Goal: Information Seeking & Learning: Learn about a topic

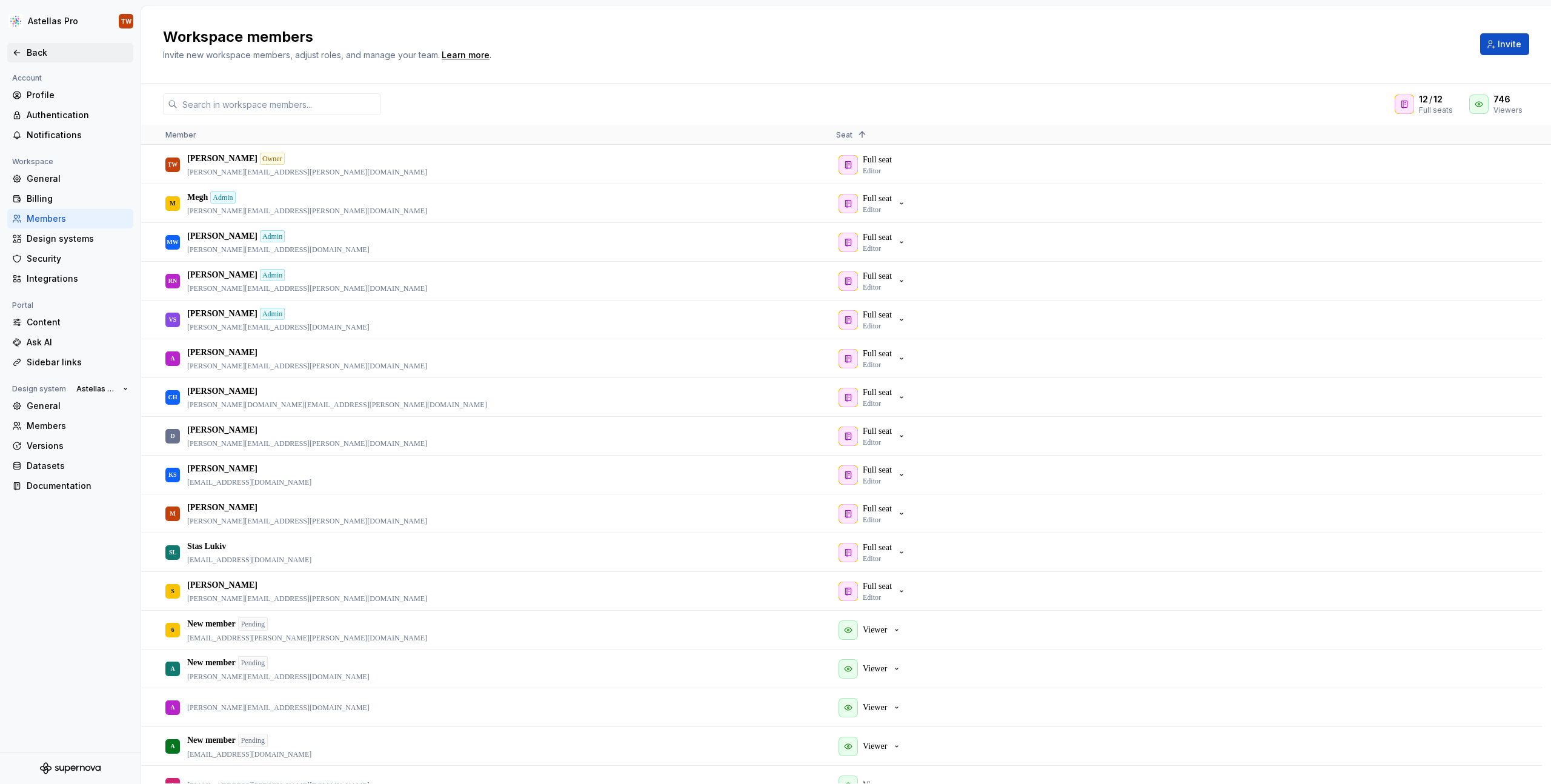
click at [42, 50] on div "Back" at bounding box center [77, 53] width 102 height 12
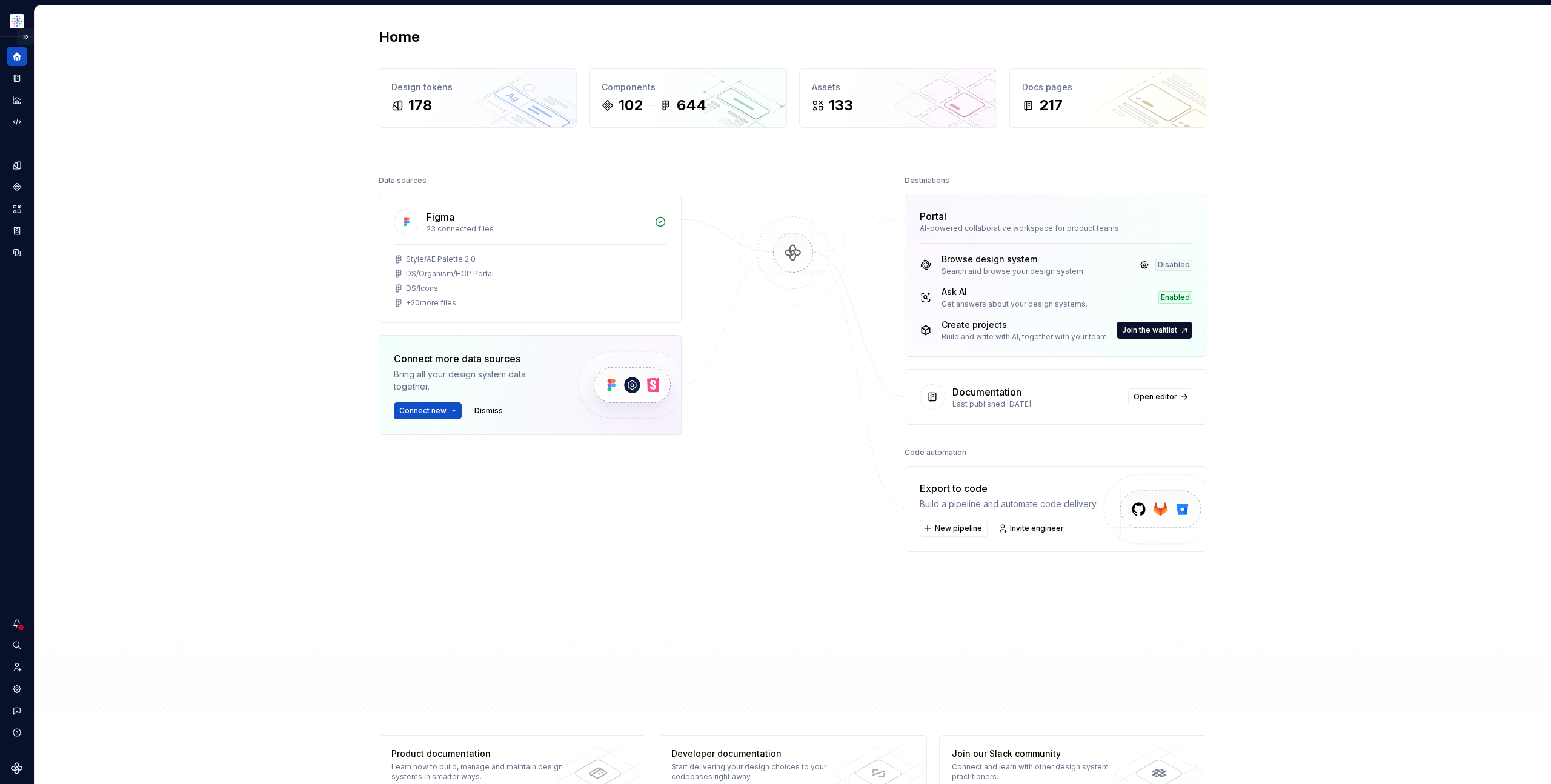
click at [21, 33] on button "Expand sidebar" at bounding box center [25, 37] width 17 height 17
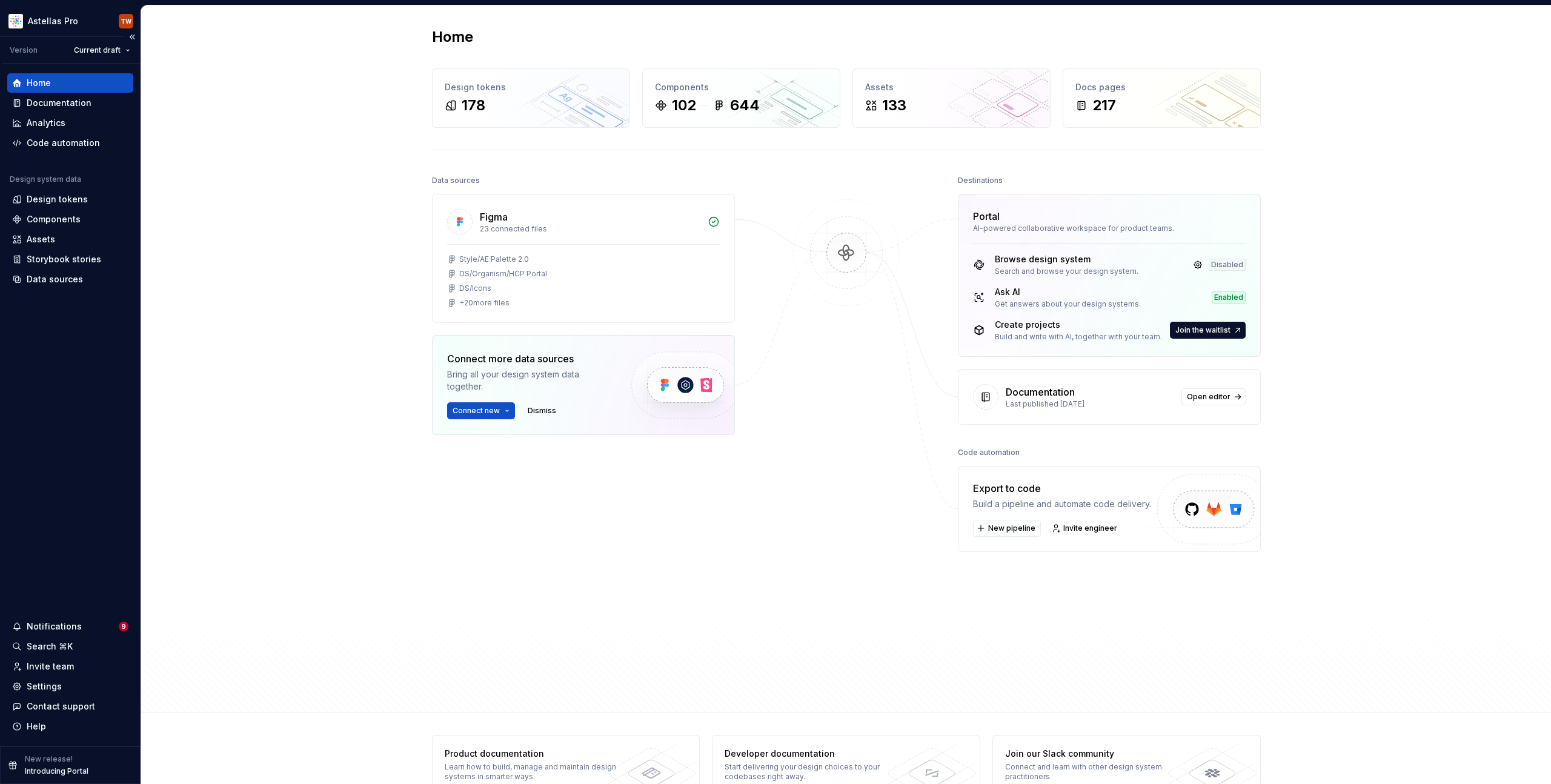
click at [36, 89] on div "Home" at bounding box center [38, 83] width 24 height 12
click at [36, 82] on div "Home" at bounding box center [38, 83] width 24 height 12
click at [69, 20] on html "Astellas Pro TW Version Current draft Home Documentation Analytics Code automat…" at bounding box center [776, 392] width 1551 height 784
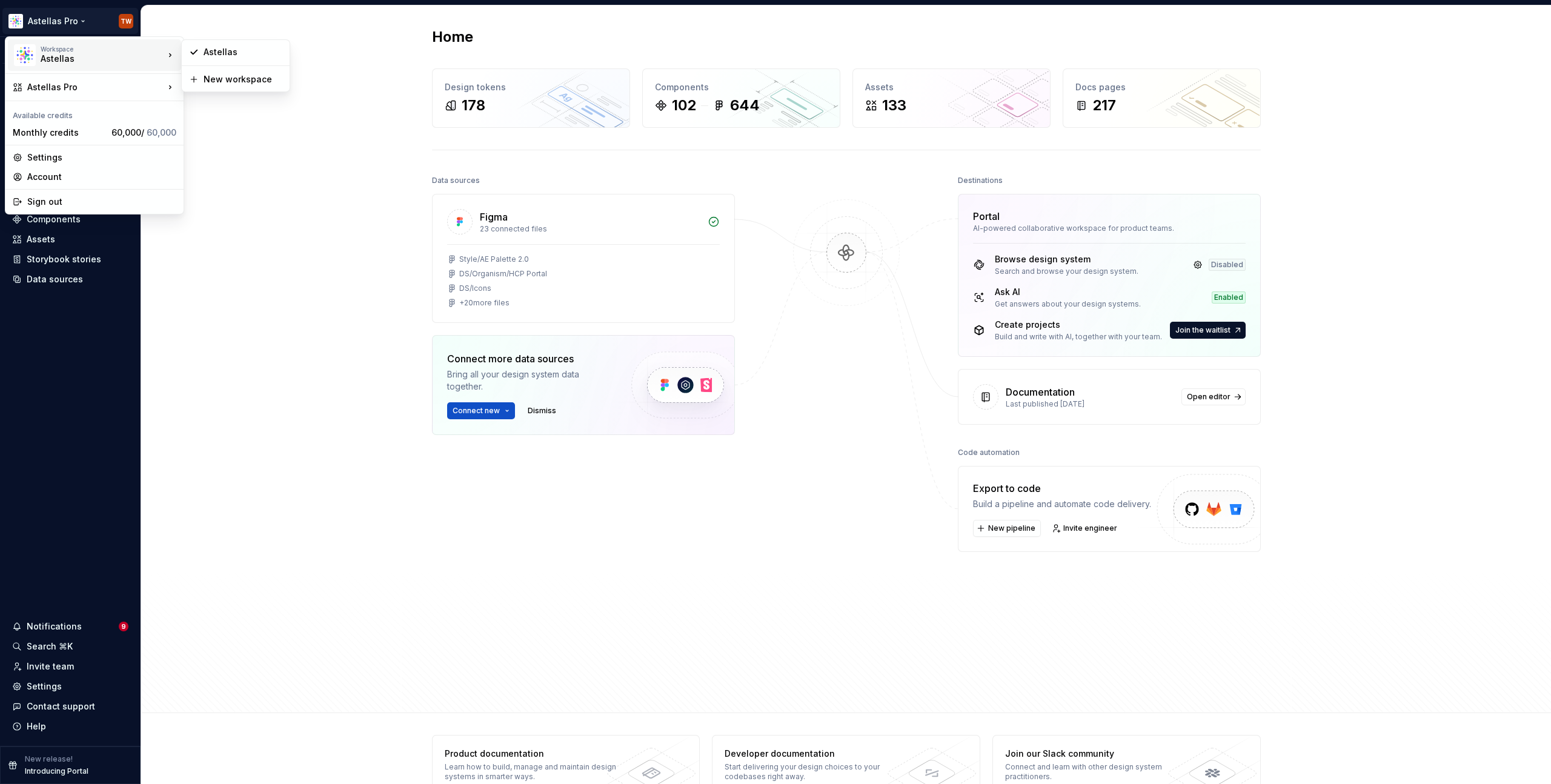
click at [72, 59] on div "Astellas" at bounding box center [92, 59] width 103 height 12
click at [69, 101] on div "Workspace Astellas Astellas Pro Available credits Monthly credits 60,000 / 60,0…" at bounding box center [94, 125] width 179 height 178
click at [71, 91] on div "Astellas Pro" at bounding box center [95, 87] width 137 height 12
click at [210, 91] on div "Astellas Elements" at bounding box center [255, 89] width 104 height 12
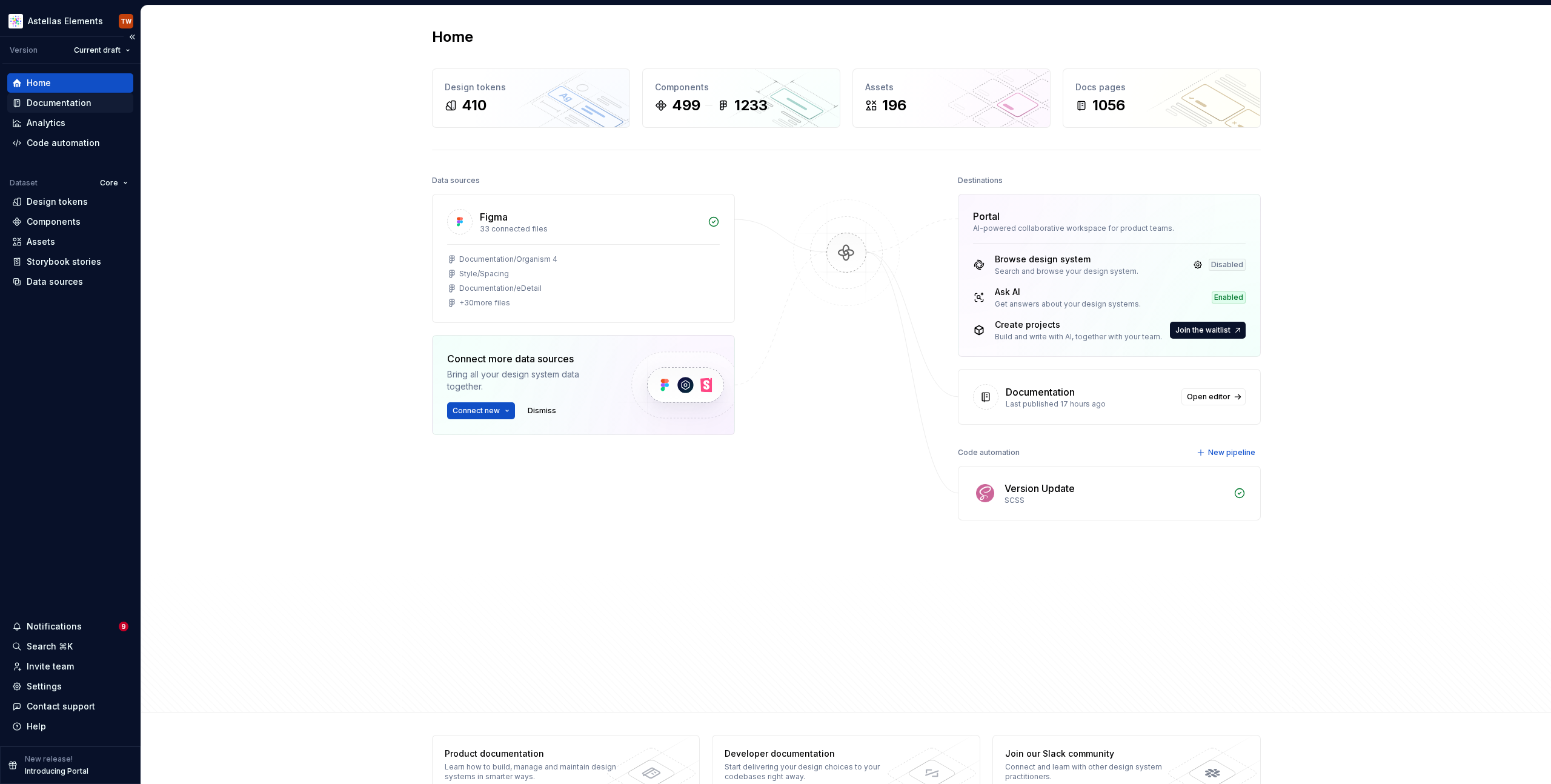
click at [92, 102] on div "Documentation" at bounding box center [71, 103] width 117 height 12
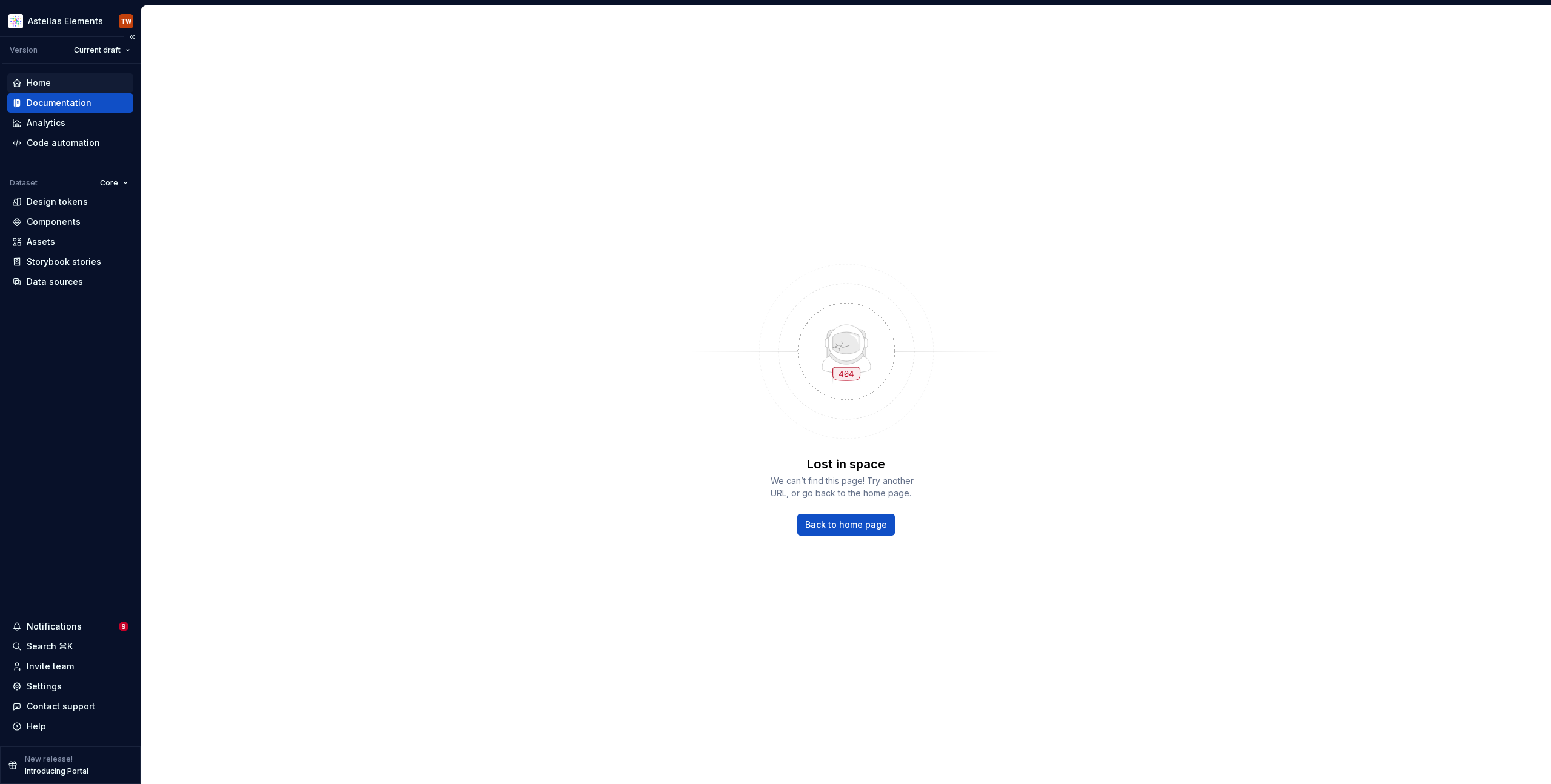
click at [58, 82] on div "Home" at bounding box center [71, 83] width 117 height 12
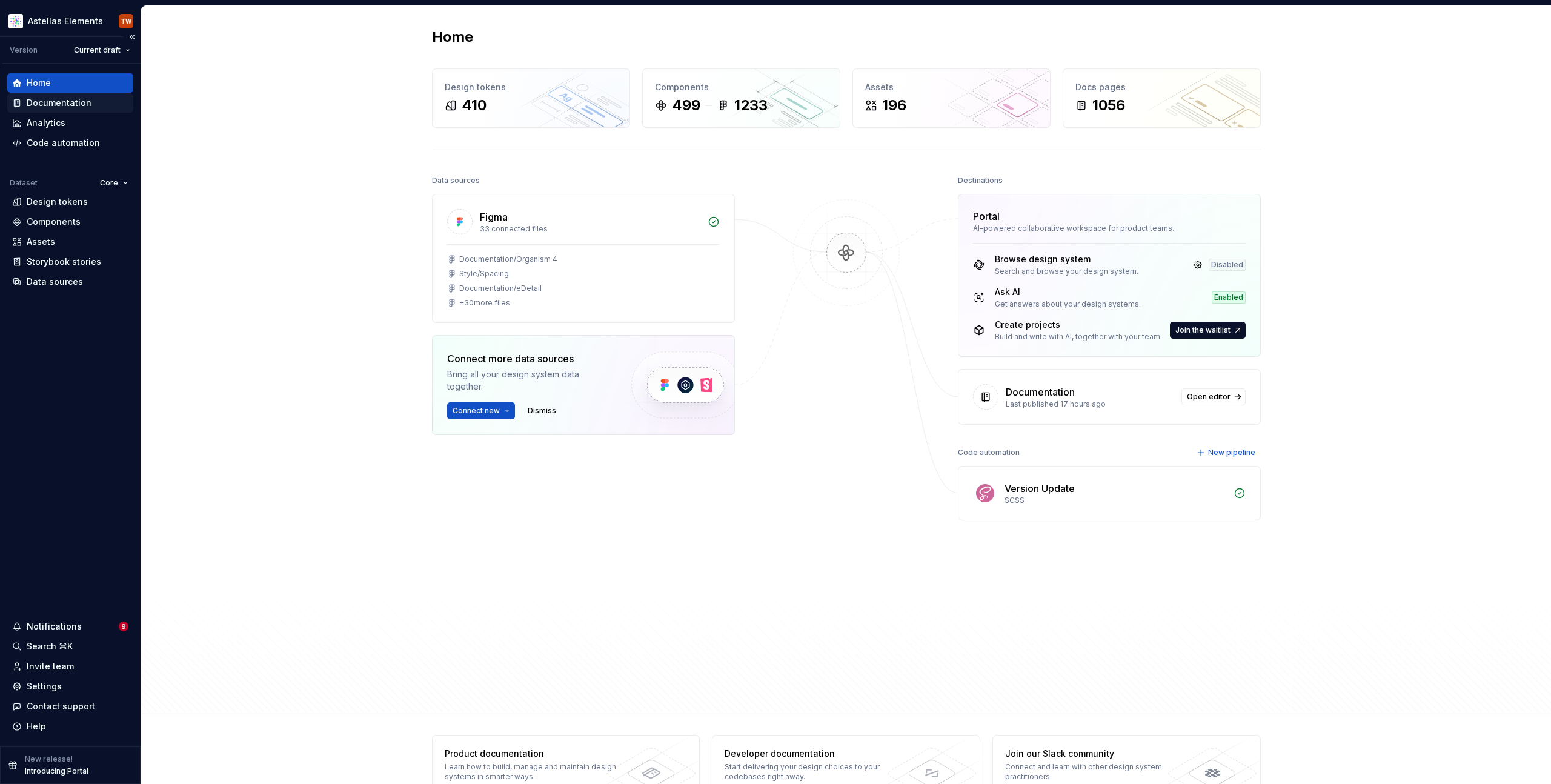
click at [52, 104] on div "Documentation" at bounding box center [59, 103] width 65 height 12
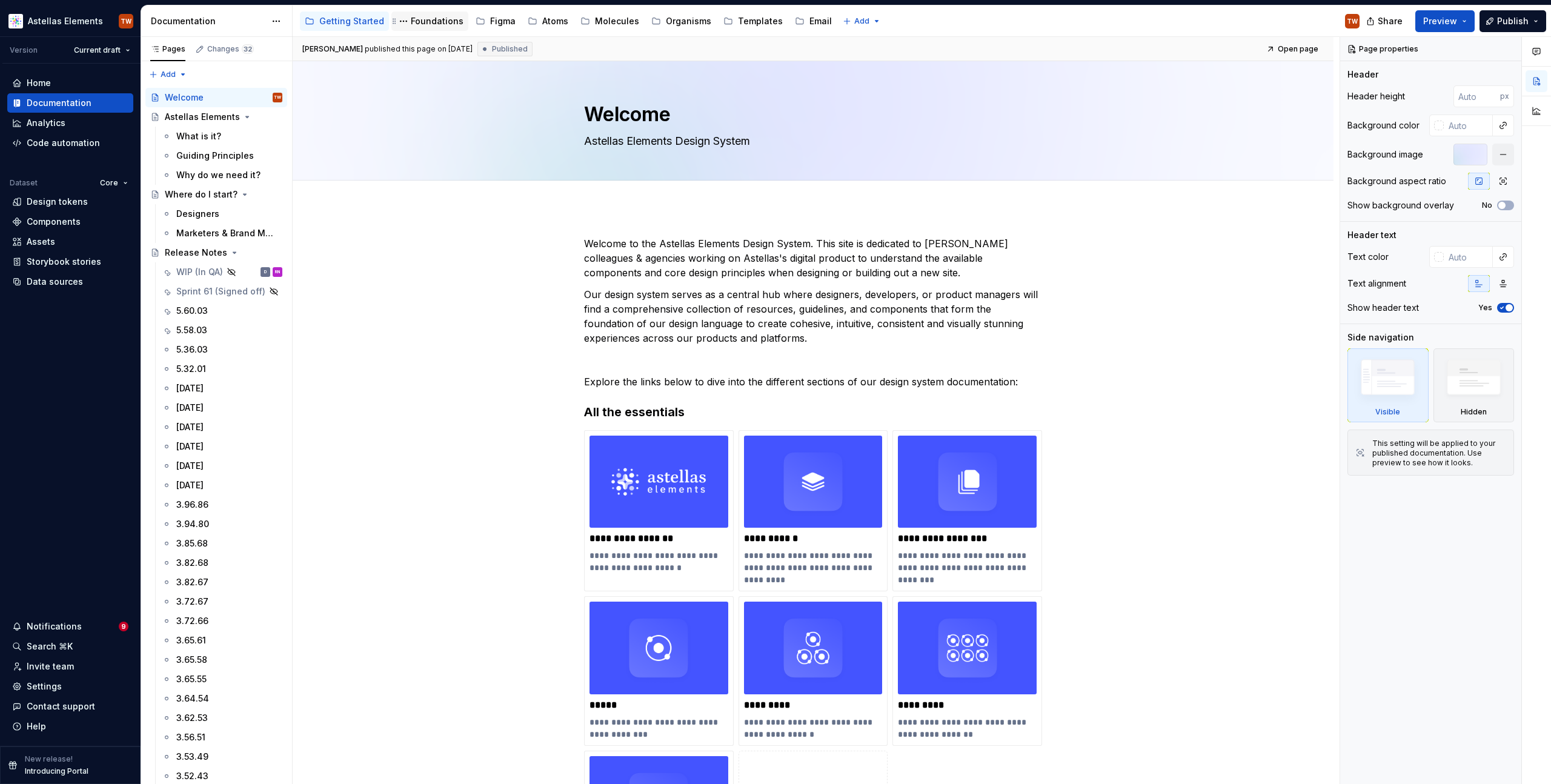
click at [438, 19] on div "Foundations" at bounding box center [437, 21] width 53 height 12
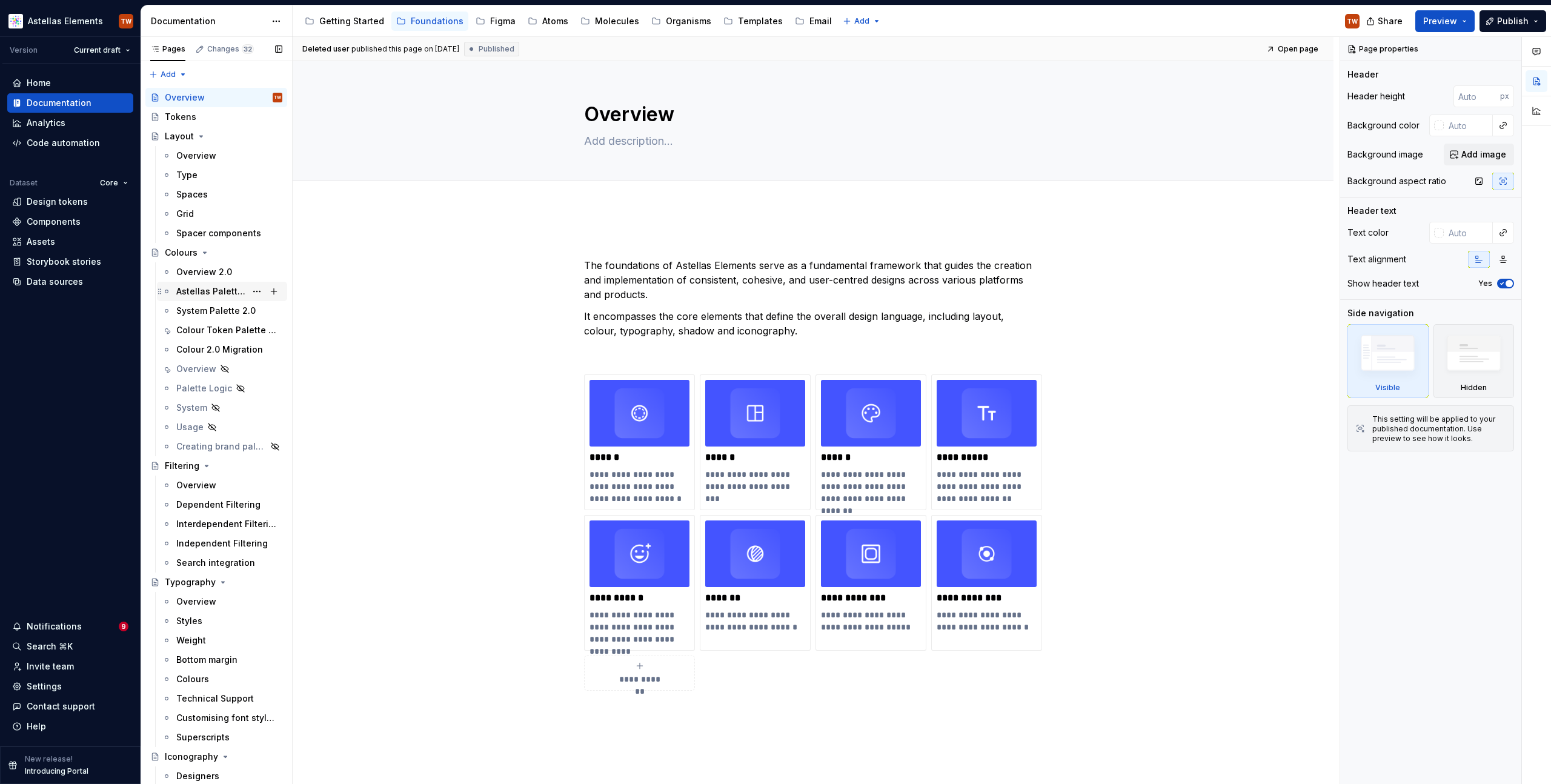
click at [229, 293] on div "Astellas Palette 2.0" at bounding box center [211, 291] width 69 height 12
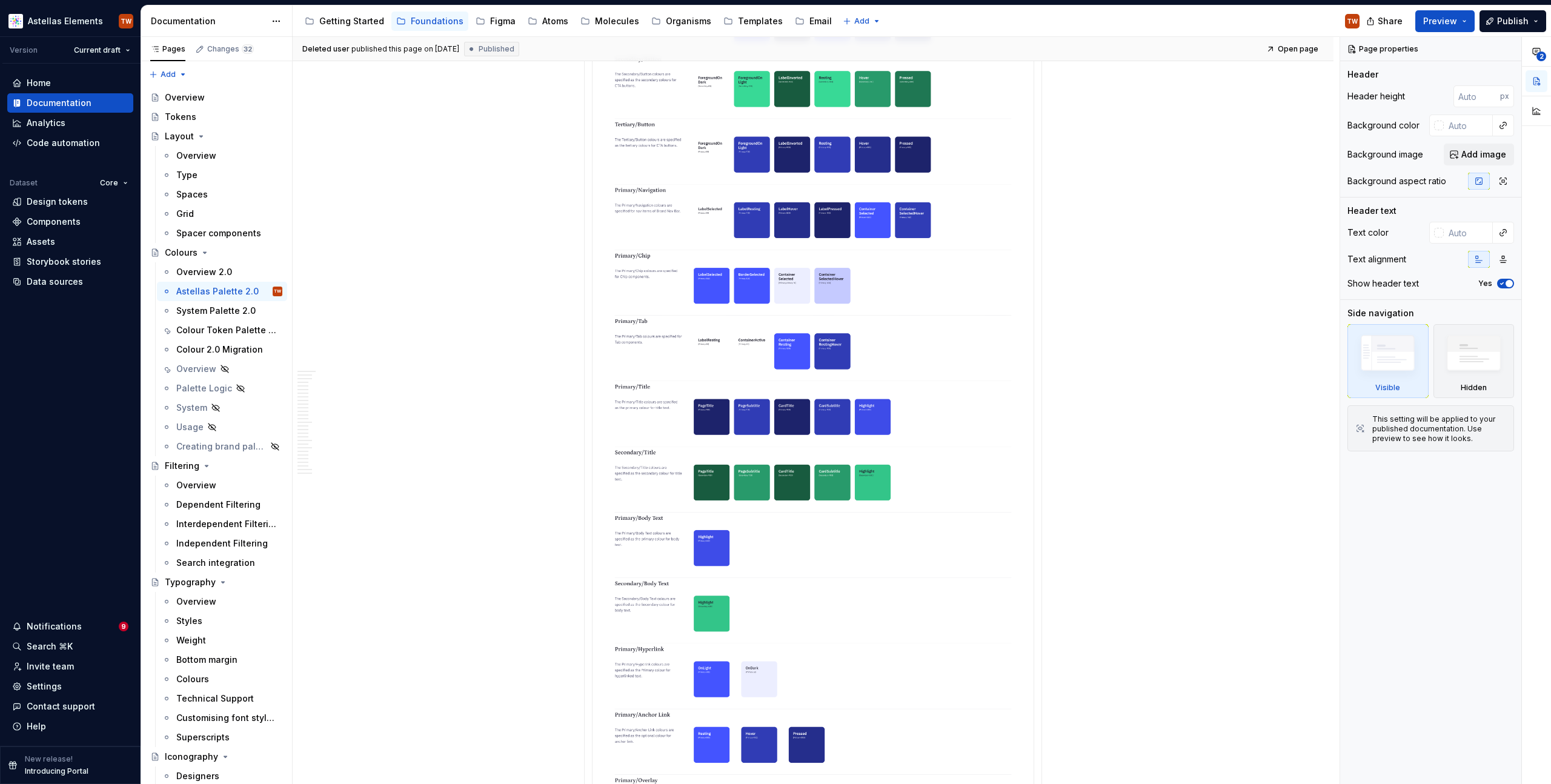
scroll to position [533, 0]
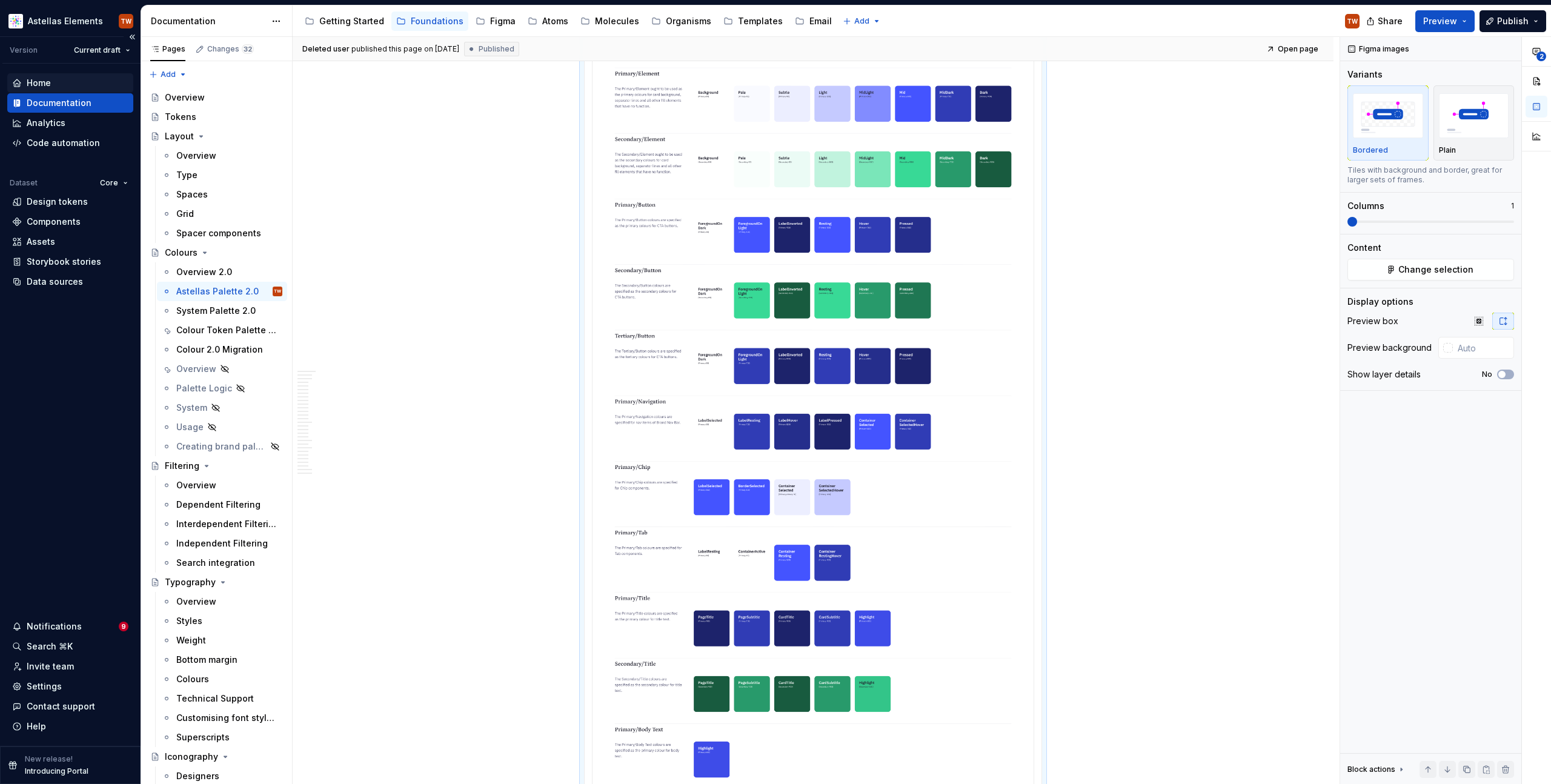
scroll to position [0, 0]
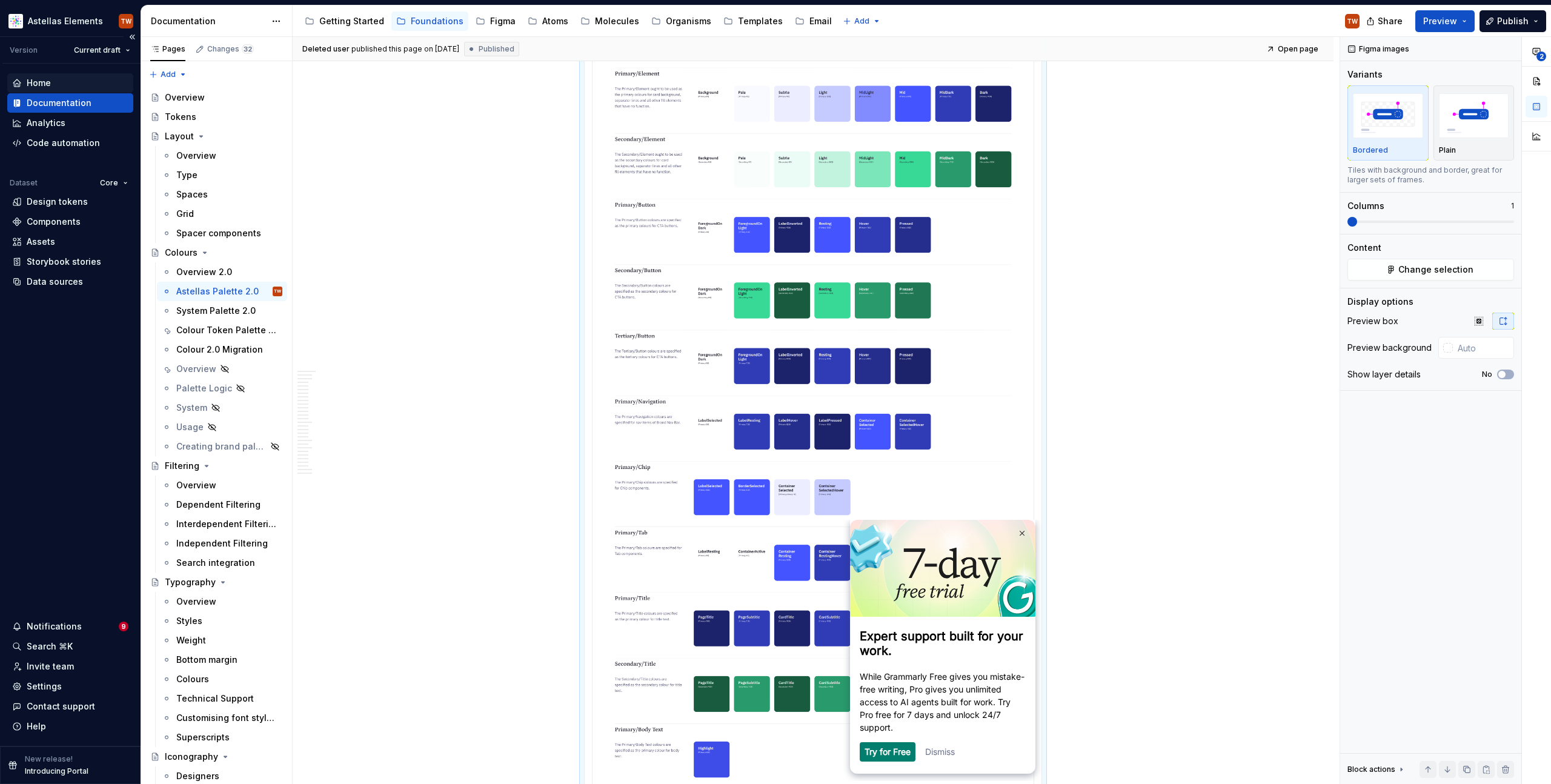
click at [58, 83] on div "Home" at bounding box center [71, 83] width 117 height 12
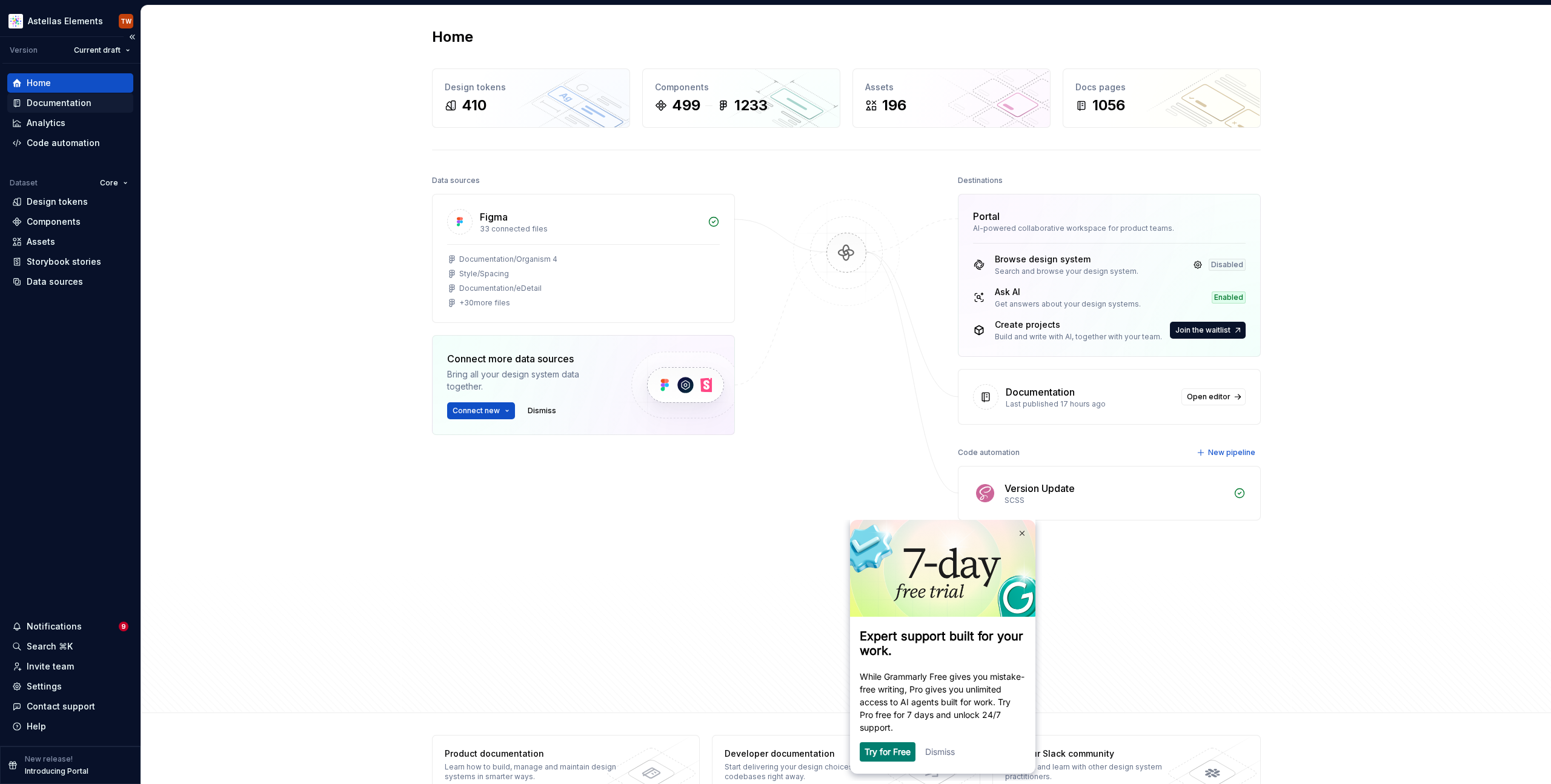
click at [75, 106] on div "Documentation" at bounding box center [59, 103] width 65 height 12
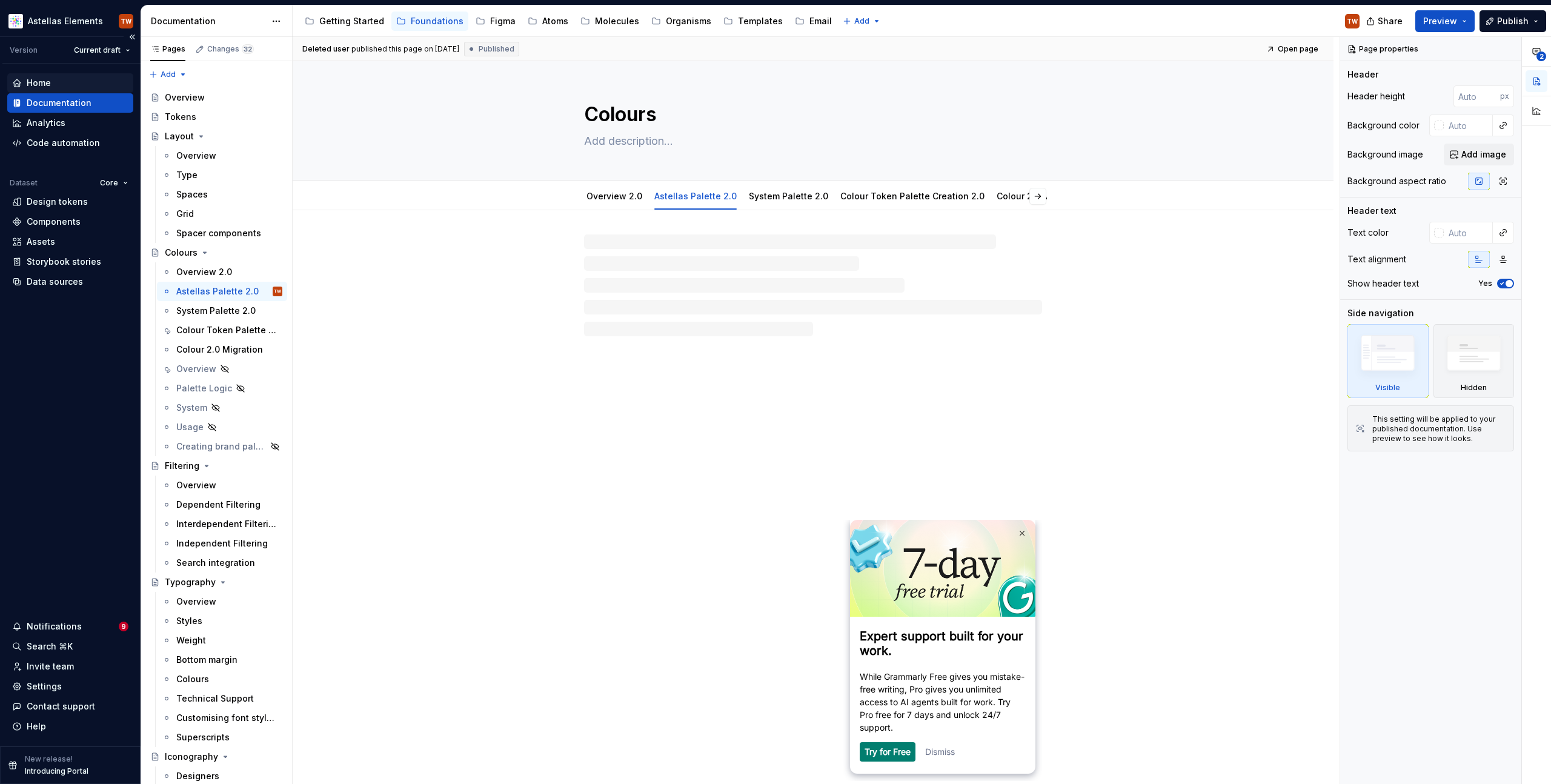
click at [54, 74] on div "Home" at bounding box center [70, 82] width 126 height 19
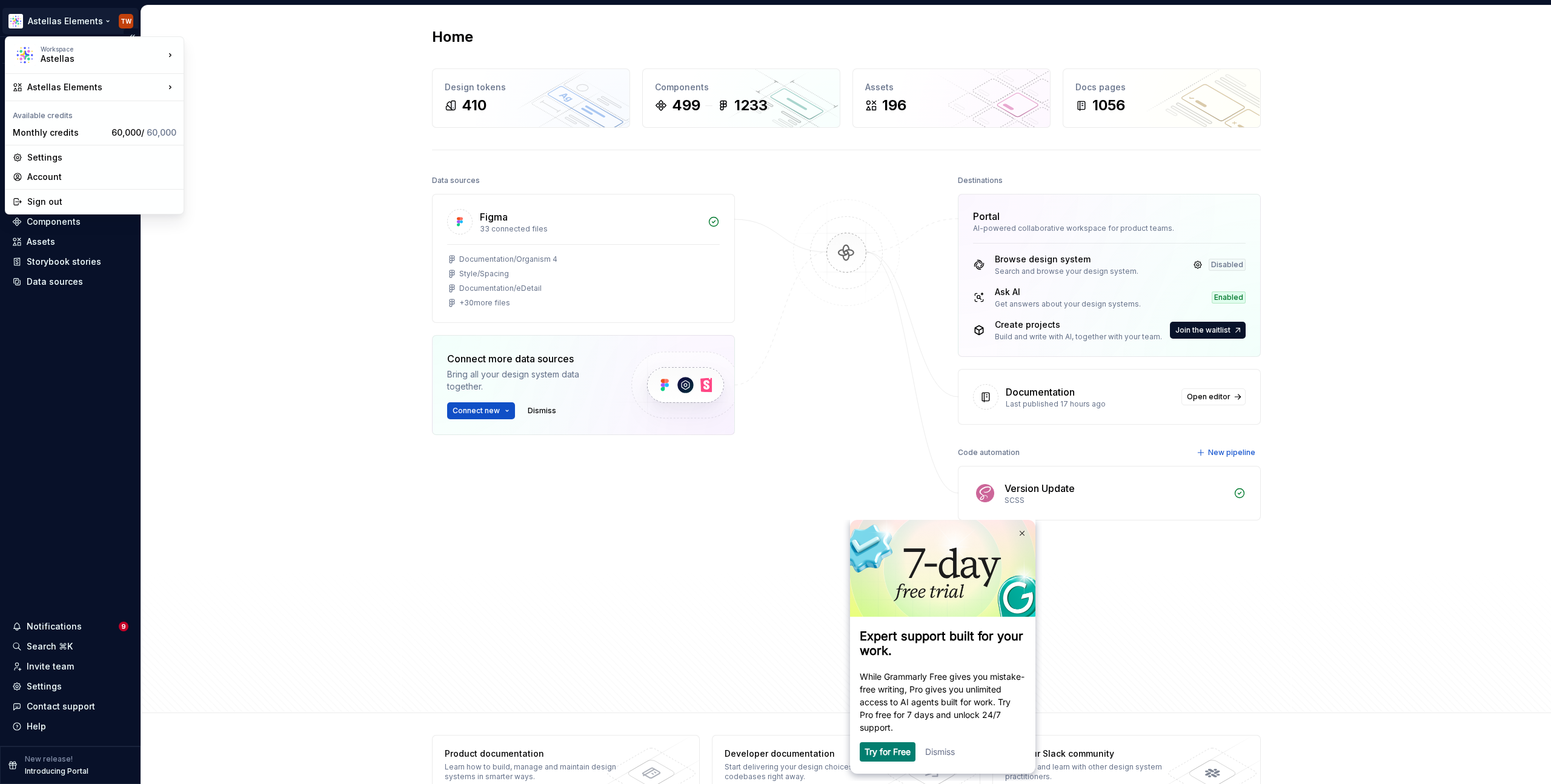
click at [55, 17] on html "Astellas Elements TW Version Current draft Home Documentation Analytics Code au…" at bounding box center [776, 392] width 1551 height 784
click at [233, 103] on div "Astellas Pro" at bounding box center [248, 109] width 128 height 19
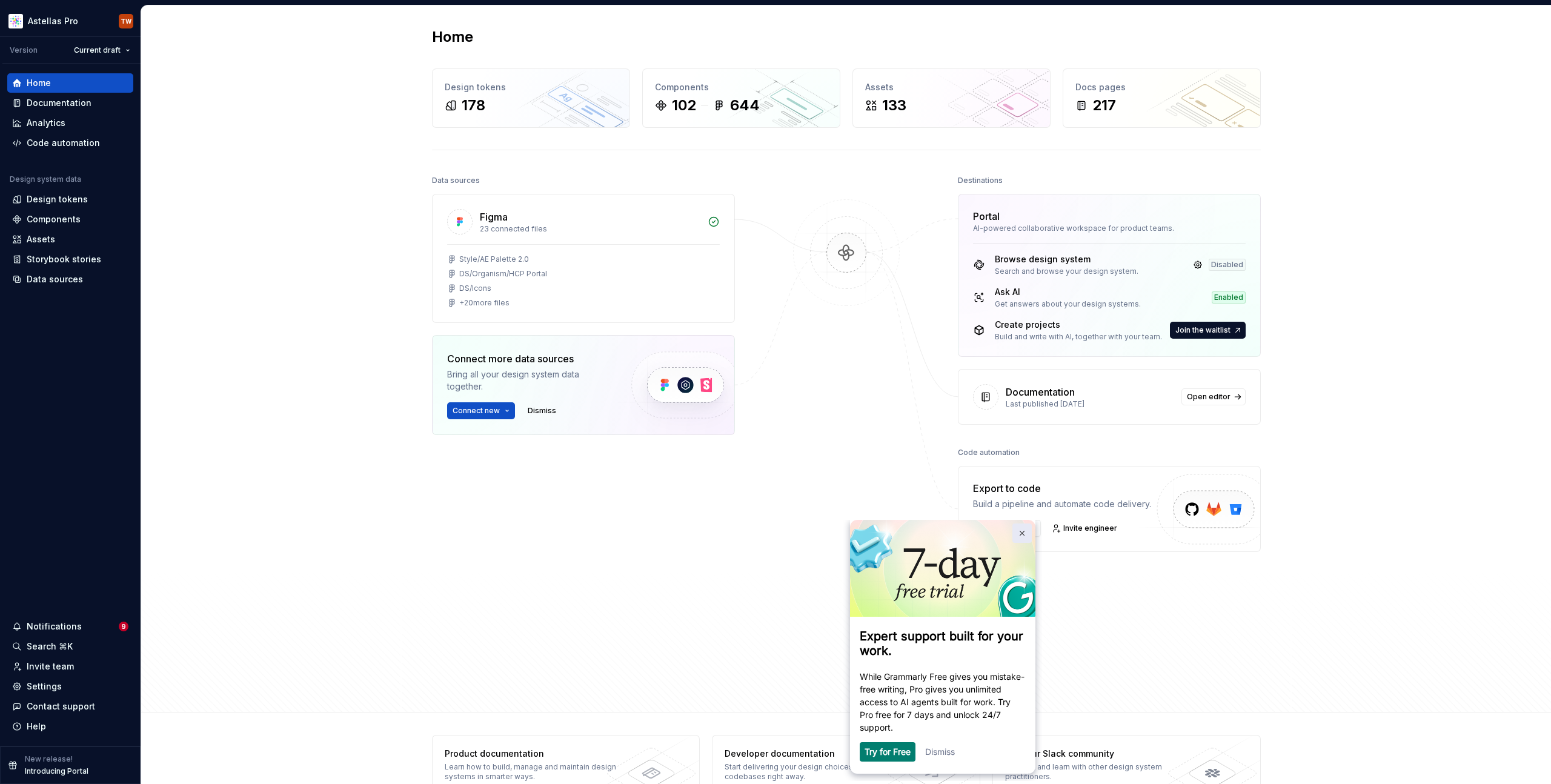
click at [1023, 534] on img at bounding box center [1022, 533] width 6 height 6
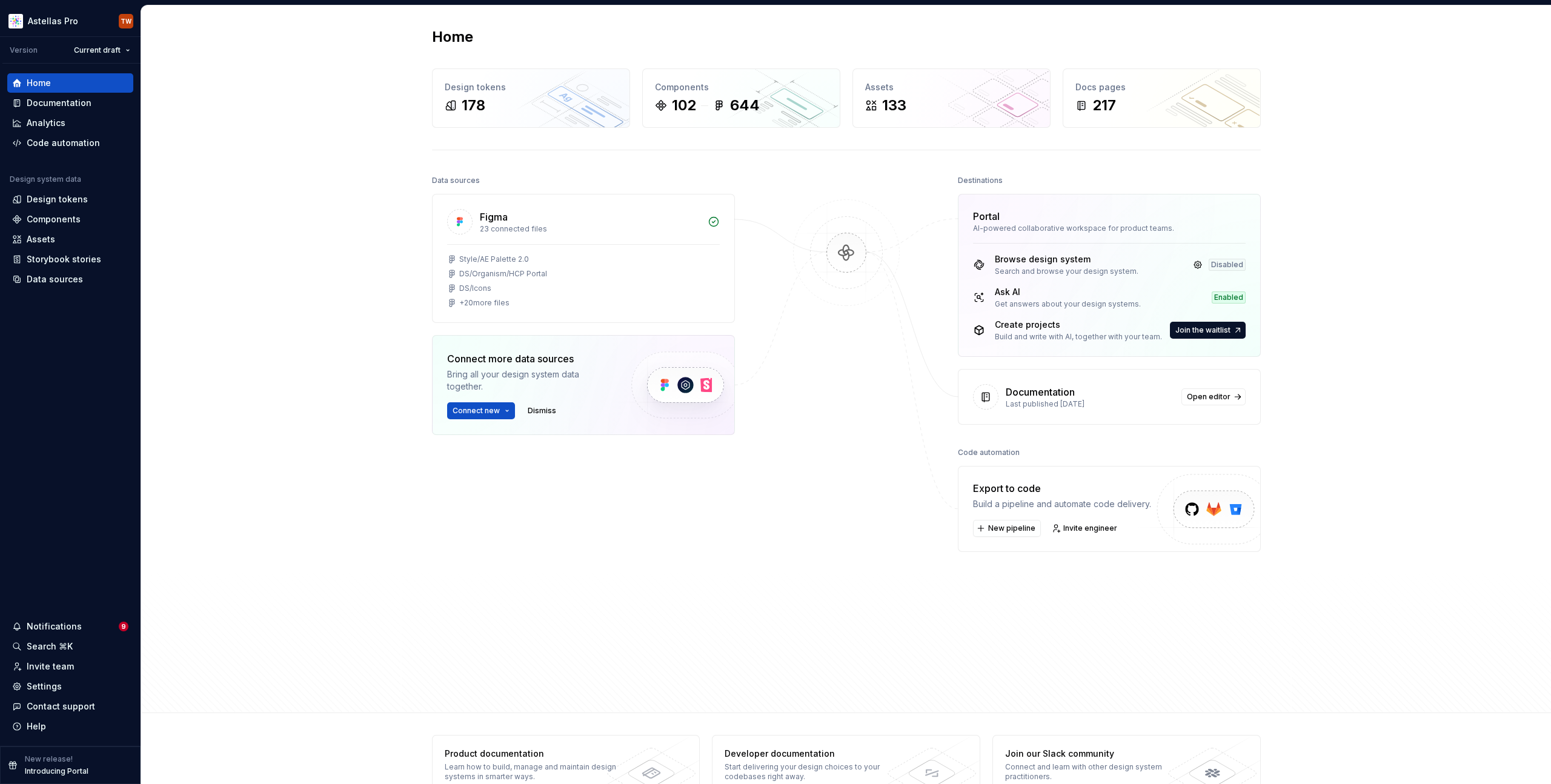
click at [321, 281] on div "Home Design tokens 178 Components 102 644 Assets 133 Docs pages 217 Data source…" at bounding box center [846, 359] width 1410 height 707
click at [81, 102] on div "Documentation" at bounding box center [59, 103] width 65 height 12
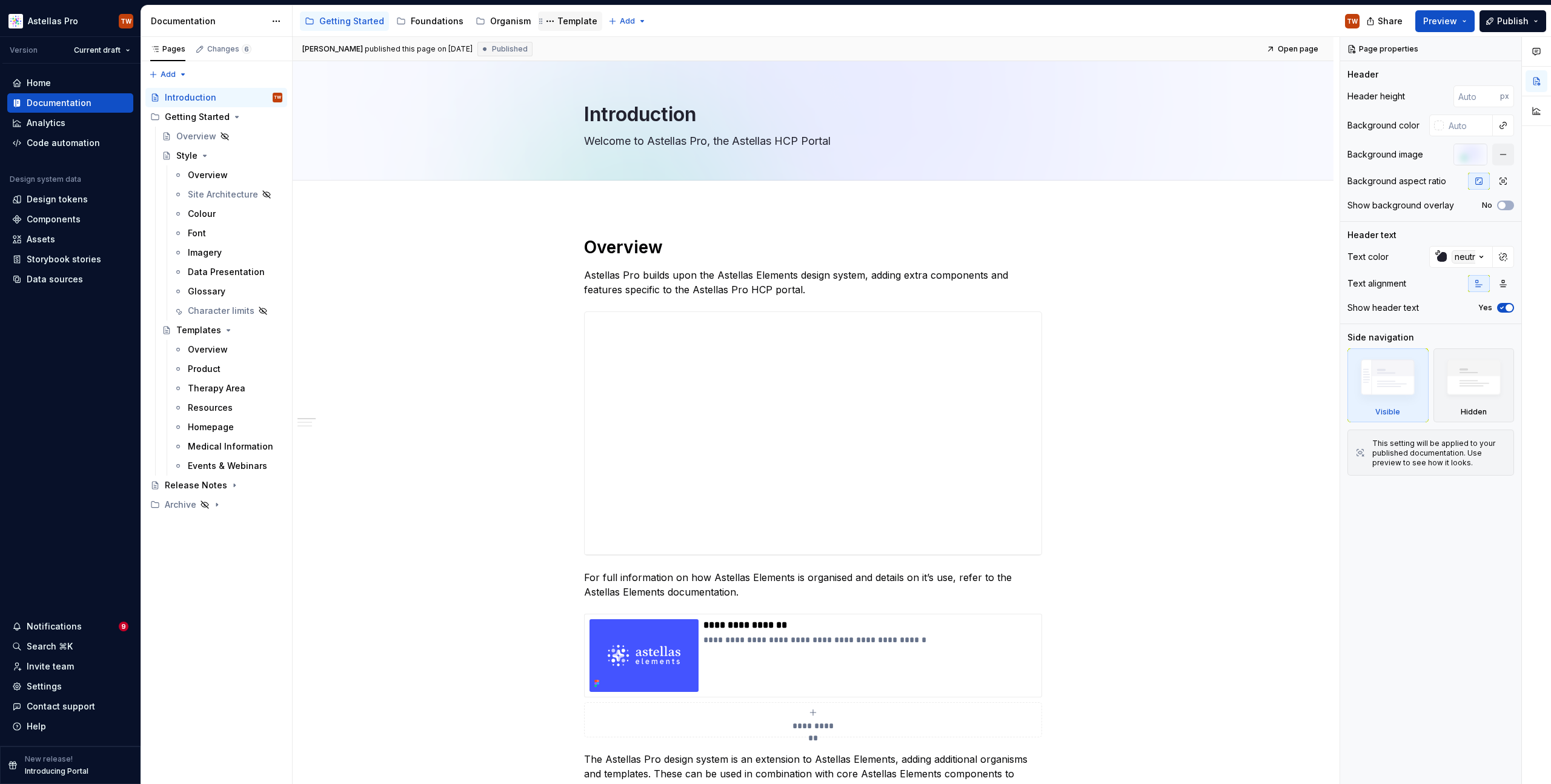
click at [563, 21] on div "Template" at bounding box center [577, 21] width 40 height 12
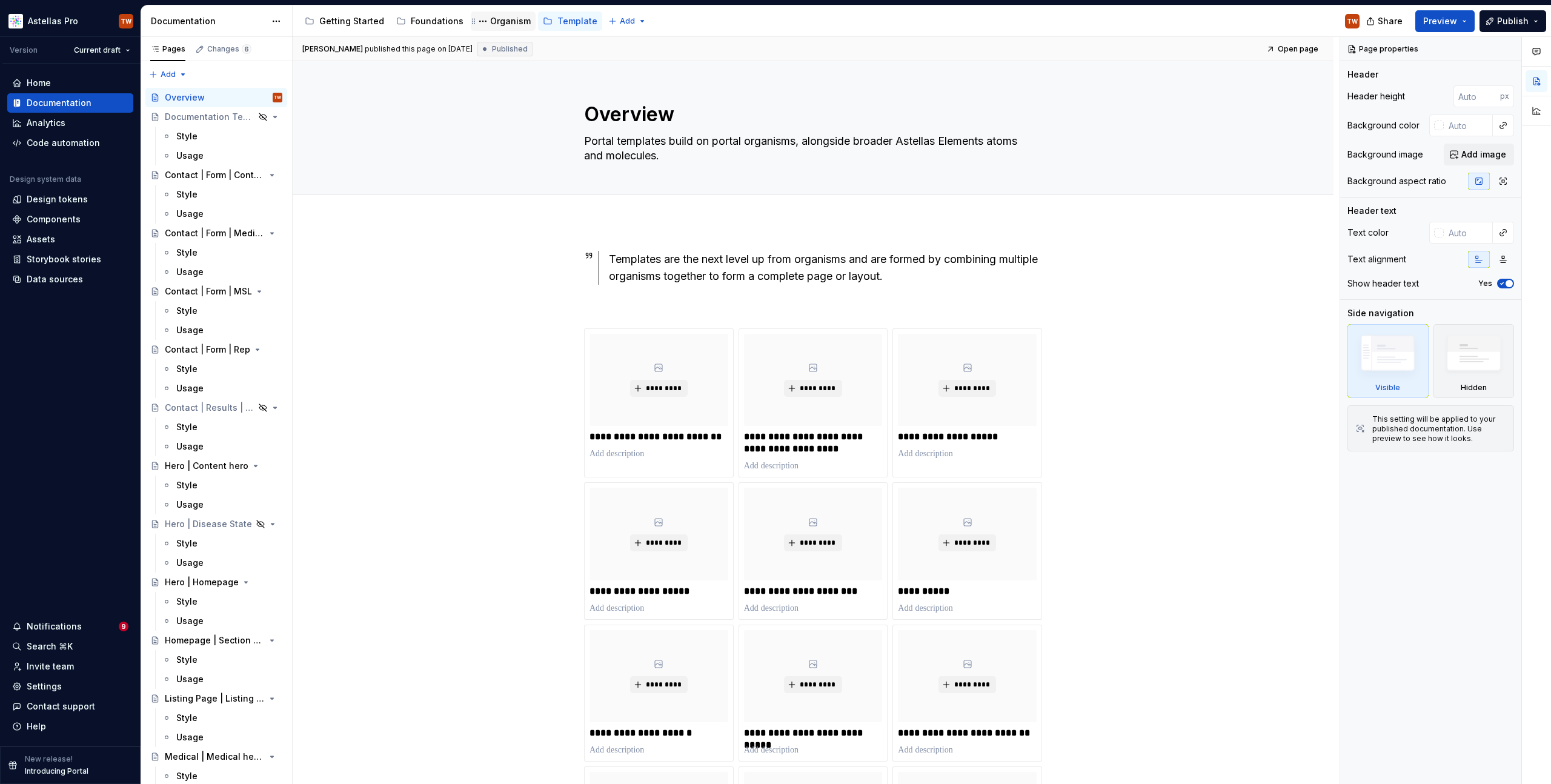
click at [503, 21] on div "Organism" at bounding box center [510, 21] width 40 height 12
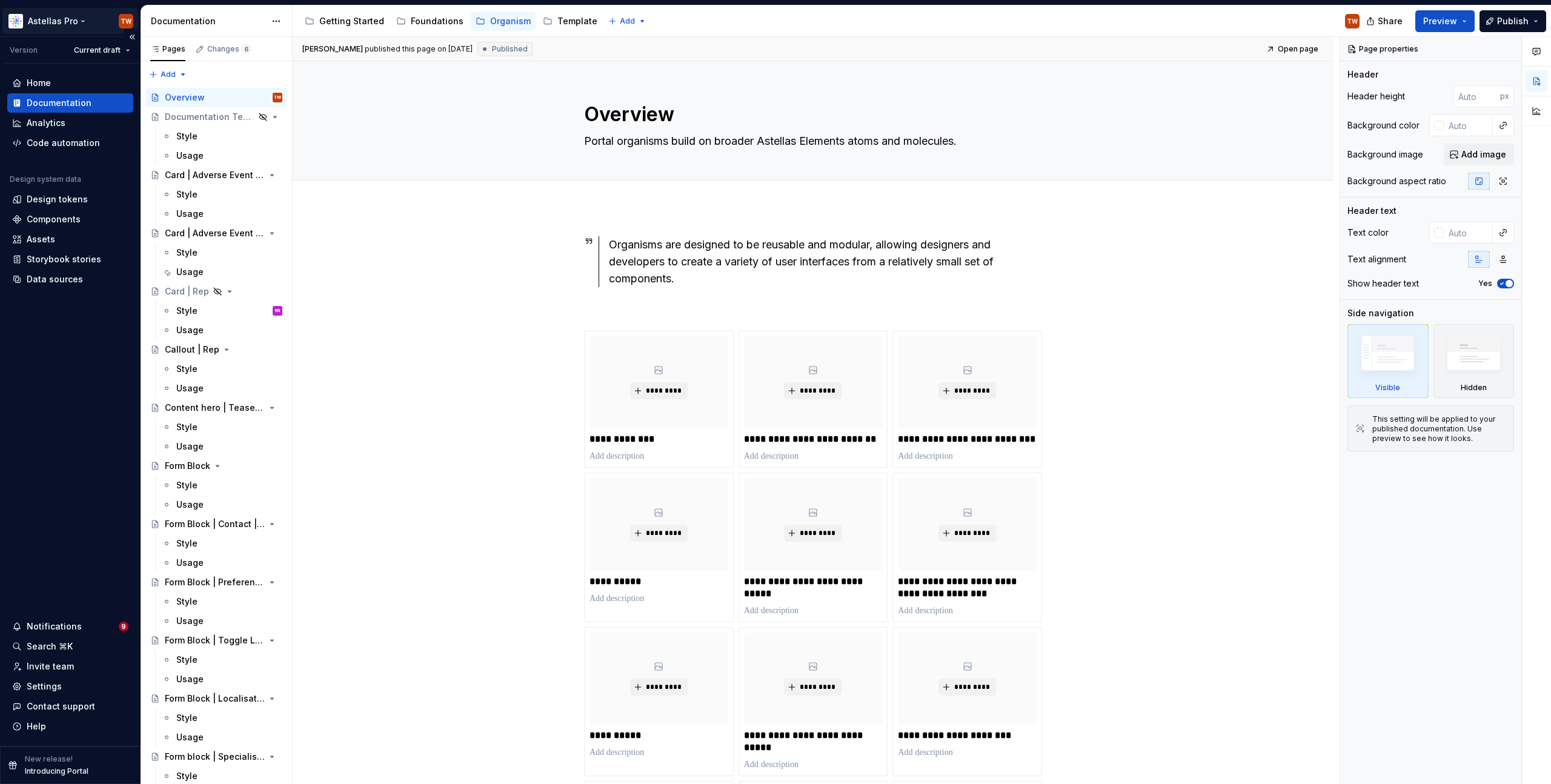
click at [50, 15] on html "Astellas Pro TW Version Current draft Home Documentation Analytics Code automat…" at bounding box center [776, 392] width 1551 height 784
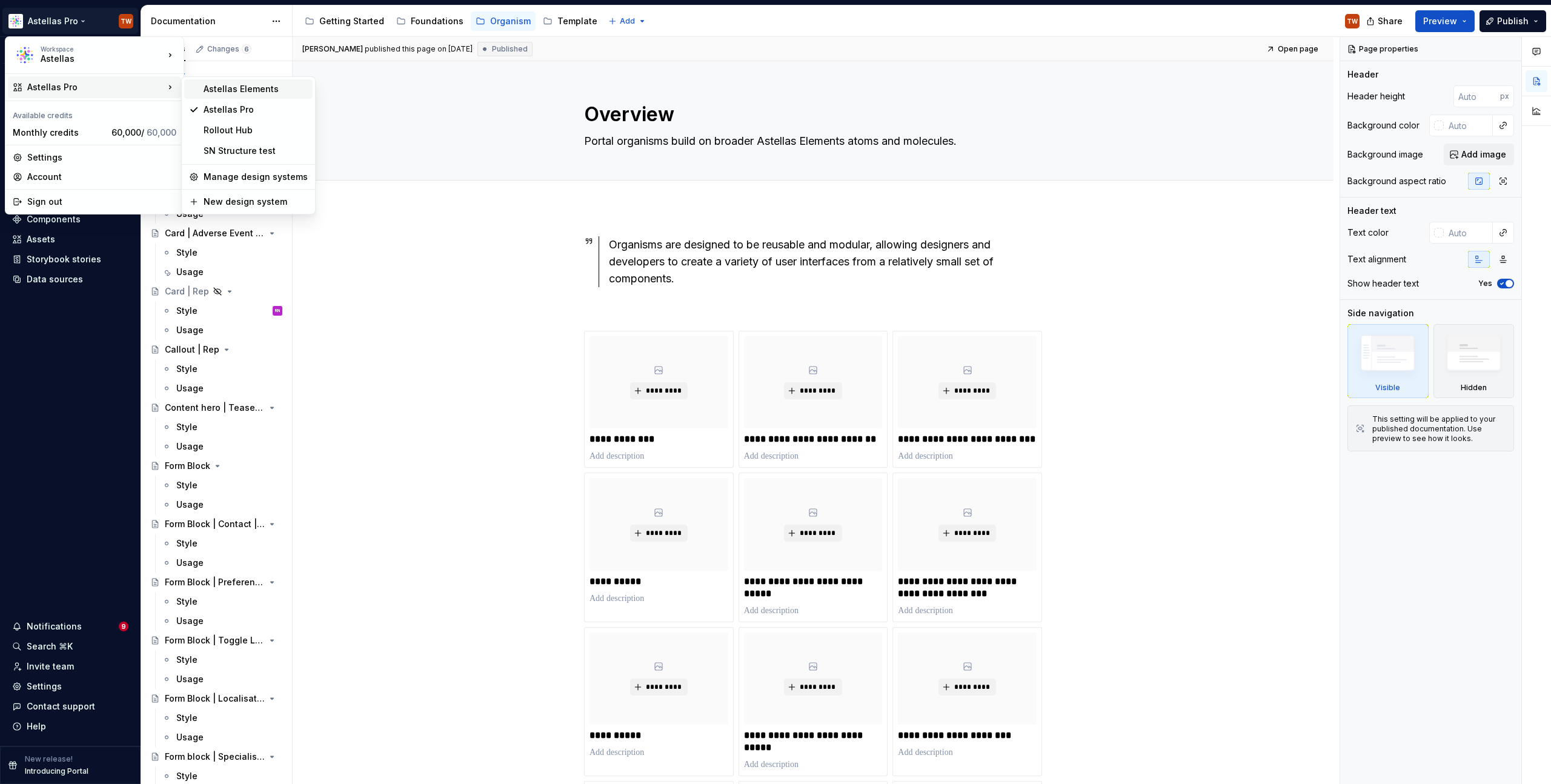
click at [238, 87] on div "Astellas Elements" at bounding box center [255, 89] width 104 height 12
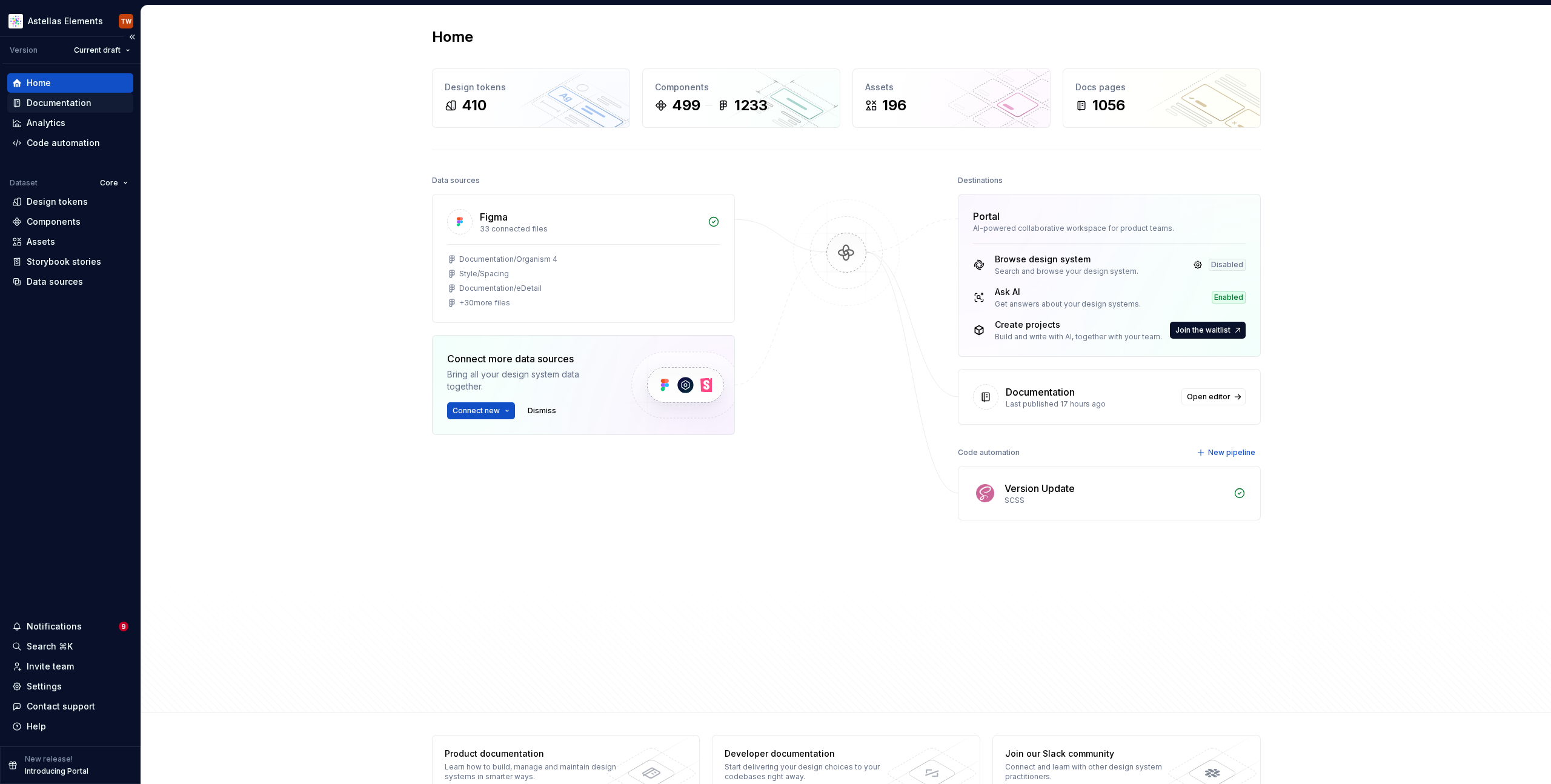
click at [76, 102] on div "Documentation" at bounding box center [59, 103] width 65 height 12
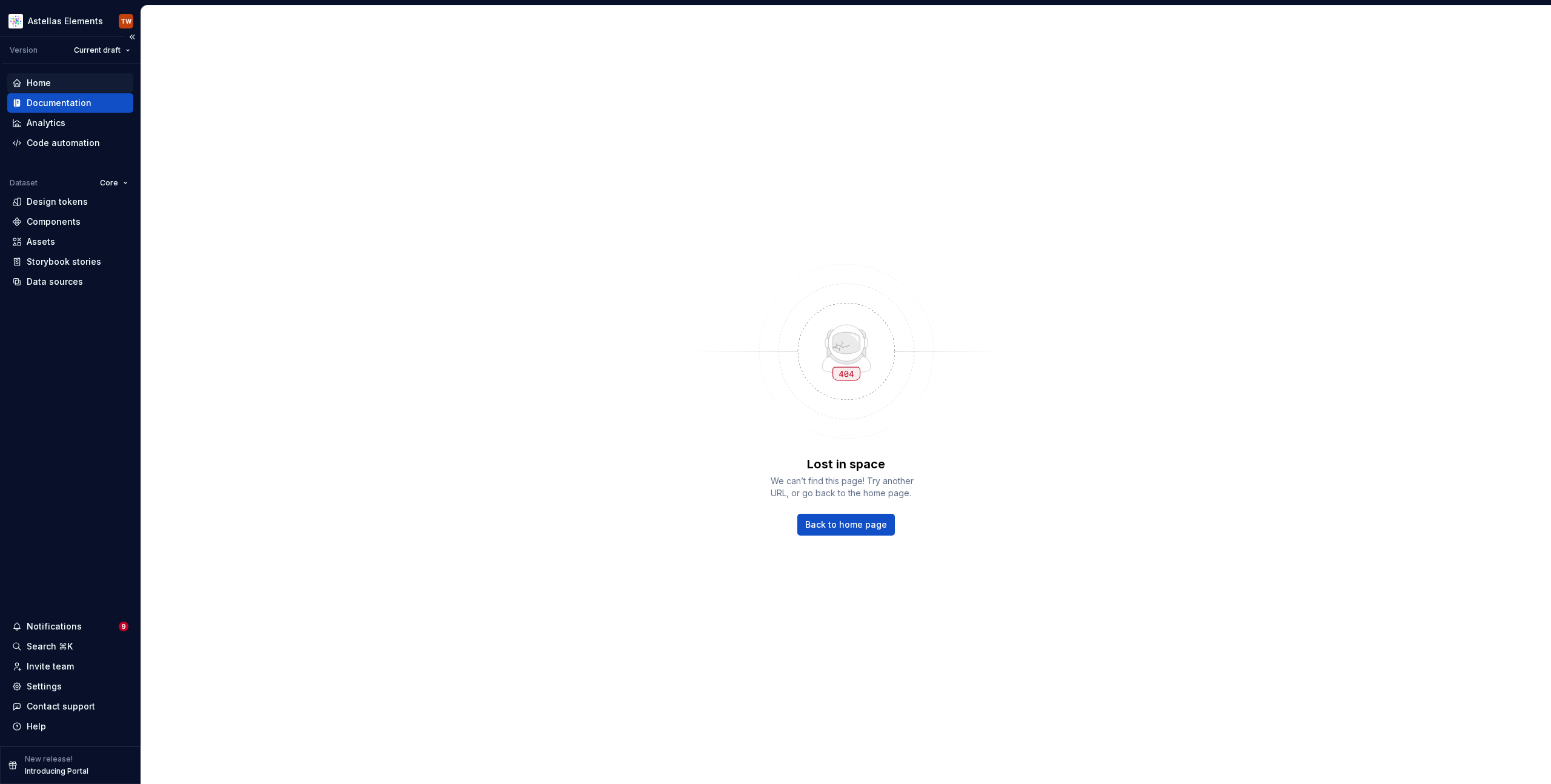
click at [60, 82] on div "Home" at bounding box center [71, 83] width 117 height 12
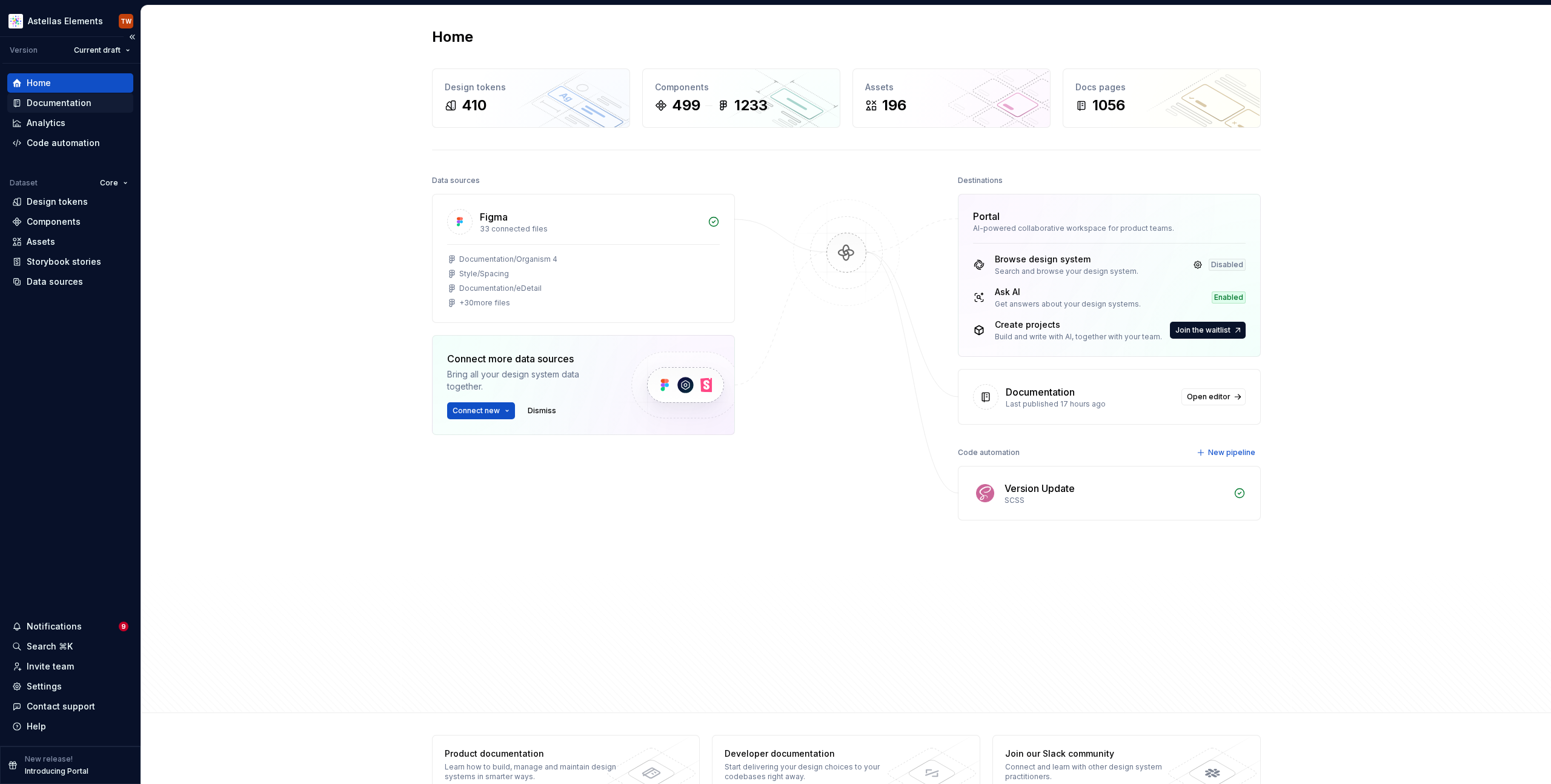
click at [55, 99] on div "Documentation" at bounding box center [59, 103] width 65 height 12
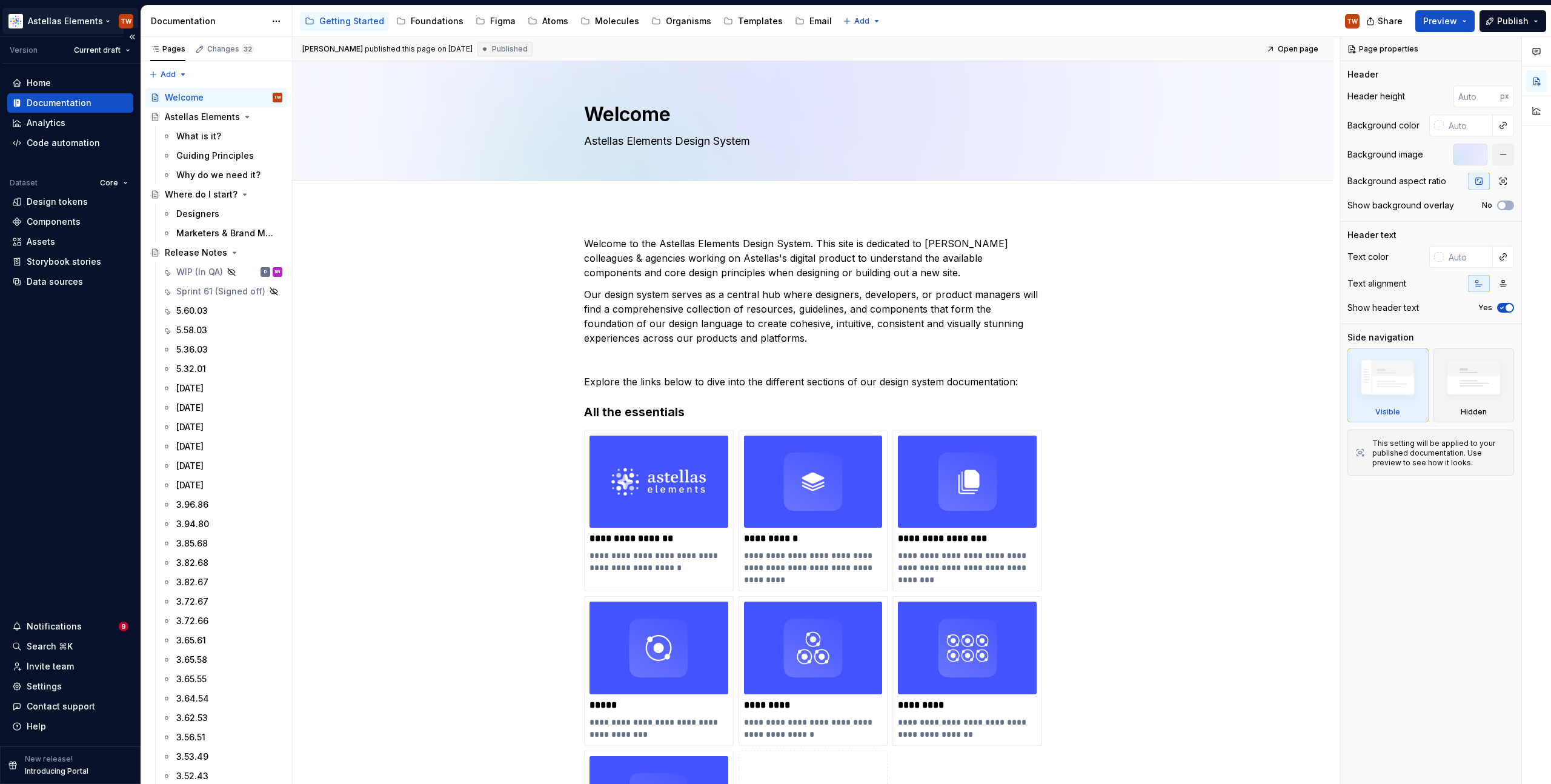
click at [65, 16] on html "Astellas Elements TW Version Current draft Home Documentation Analytics Code au…" at bounding box center [776, 392] width 1551 height 784
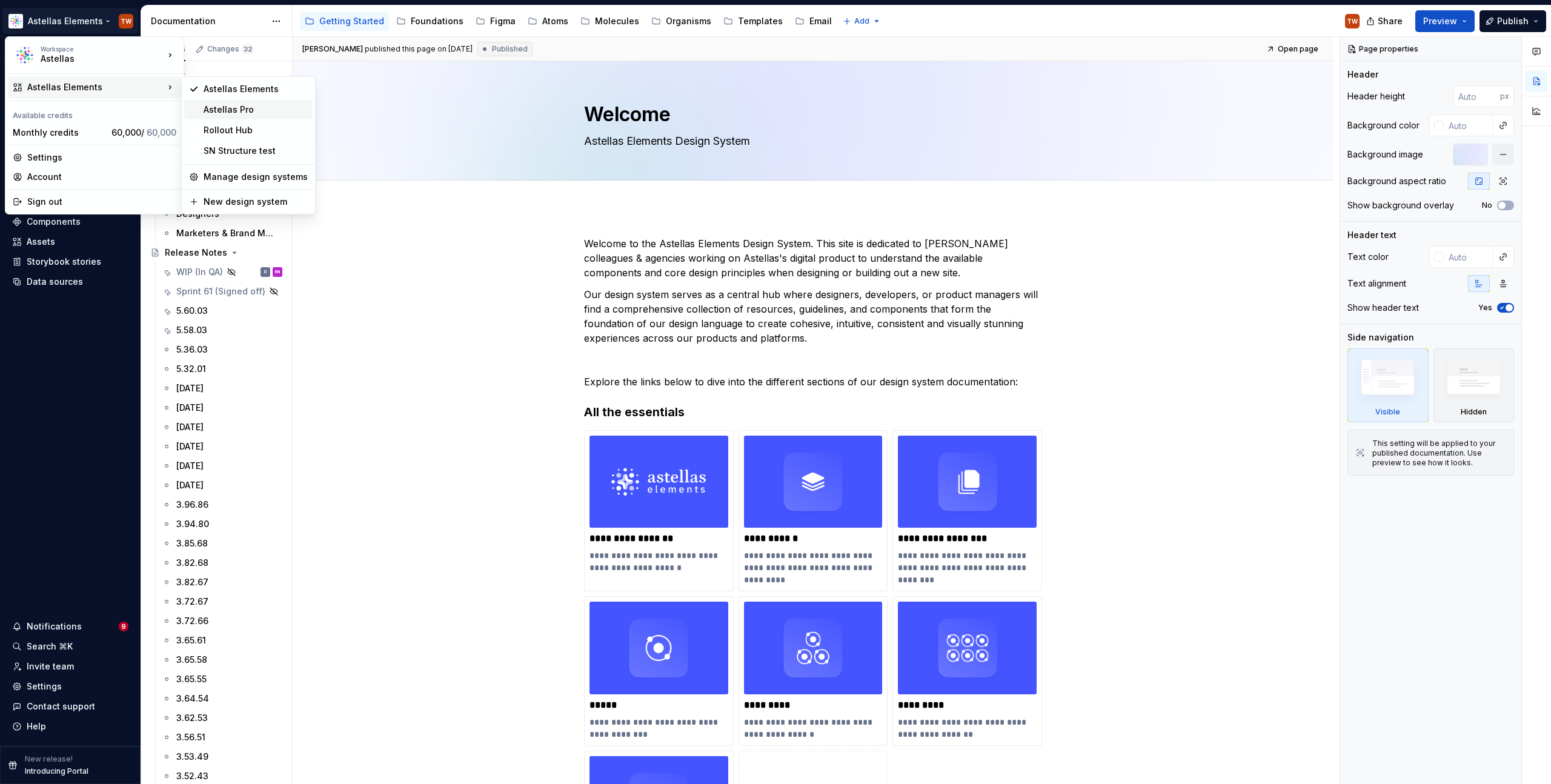
click at [201, 108] on div "Astellas Pro" at bounding box center [248, 109] width 128 height 19
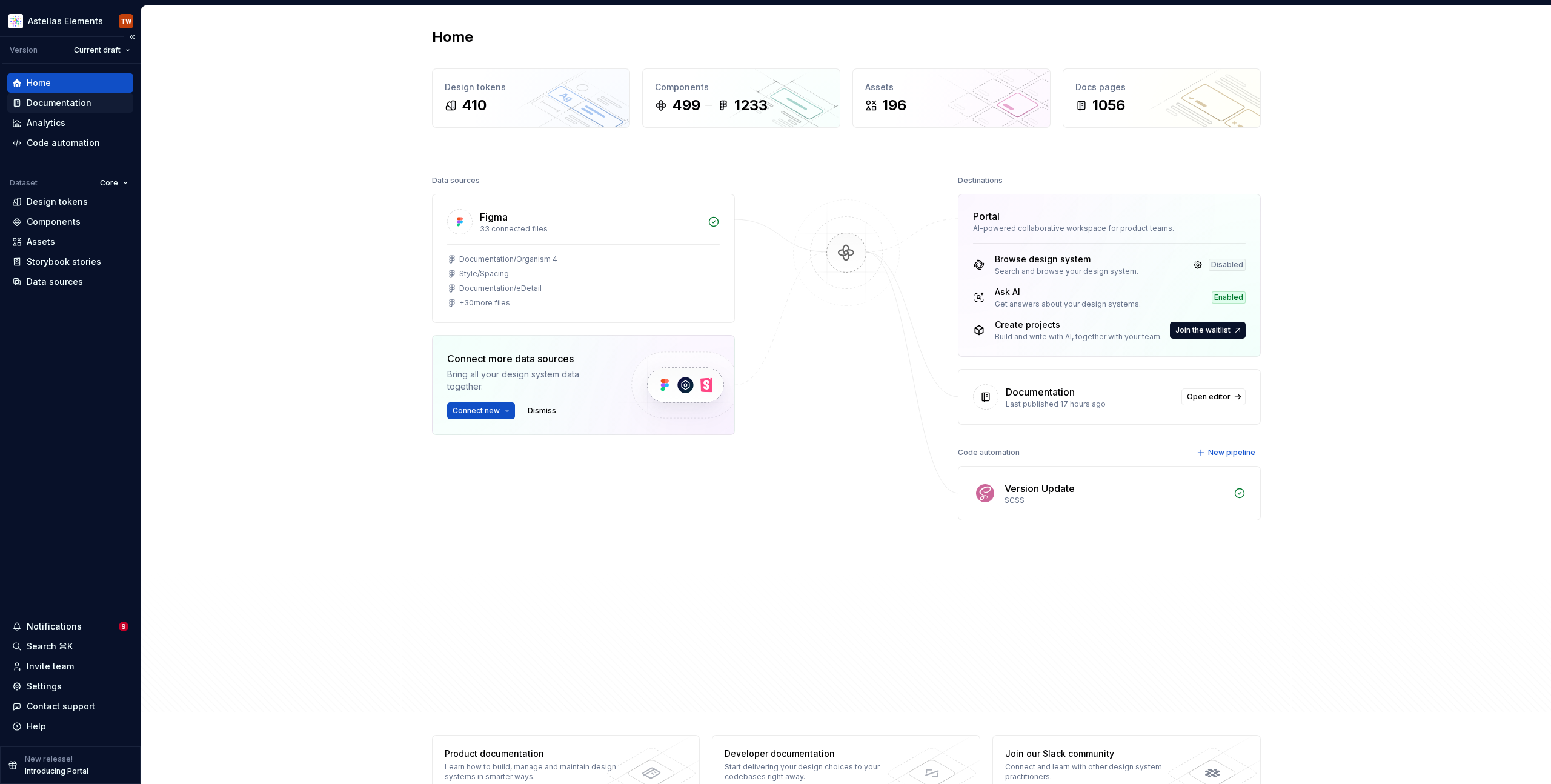
click at [60, 101] on div "Documentation" at bounding box center [59, 103] width 65 height 12
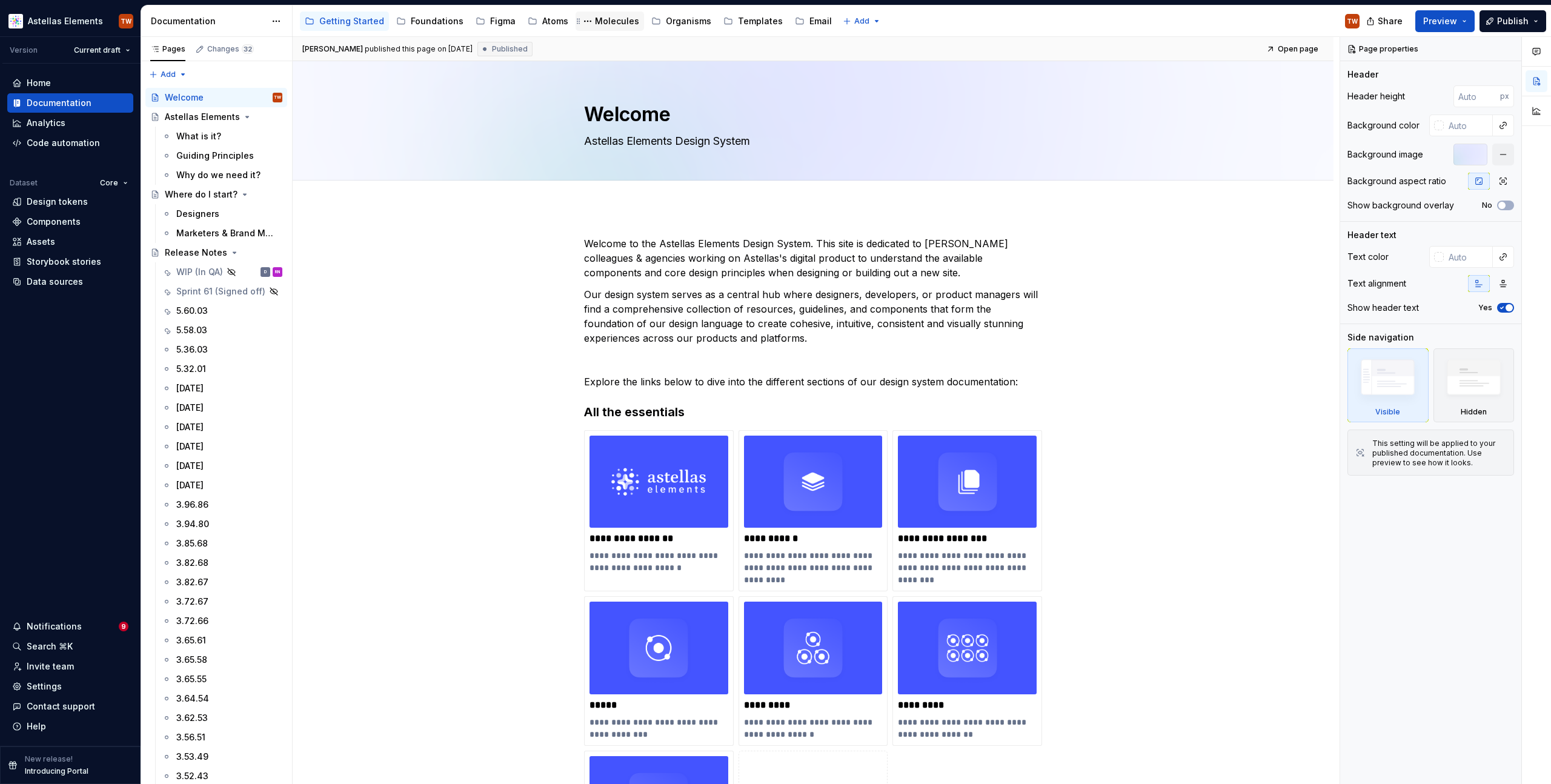
click at [604, 22] on div "Molecules" at bounding box center [617, 21] width 44 height 12
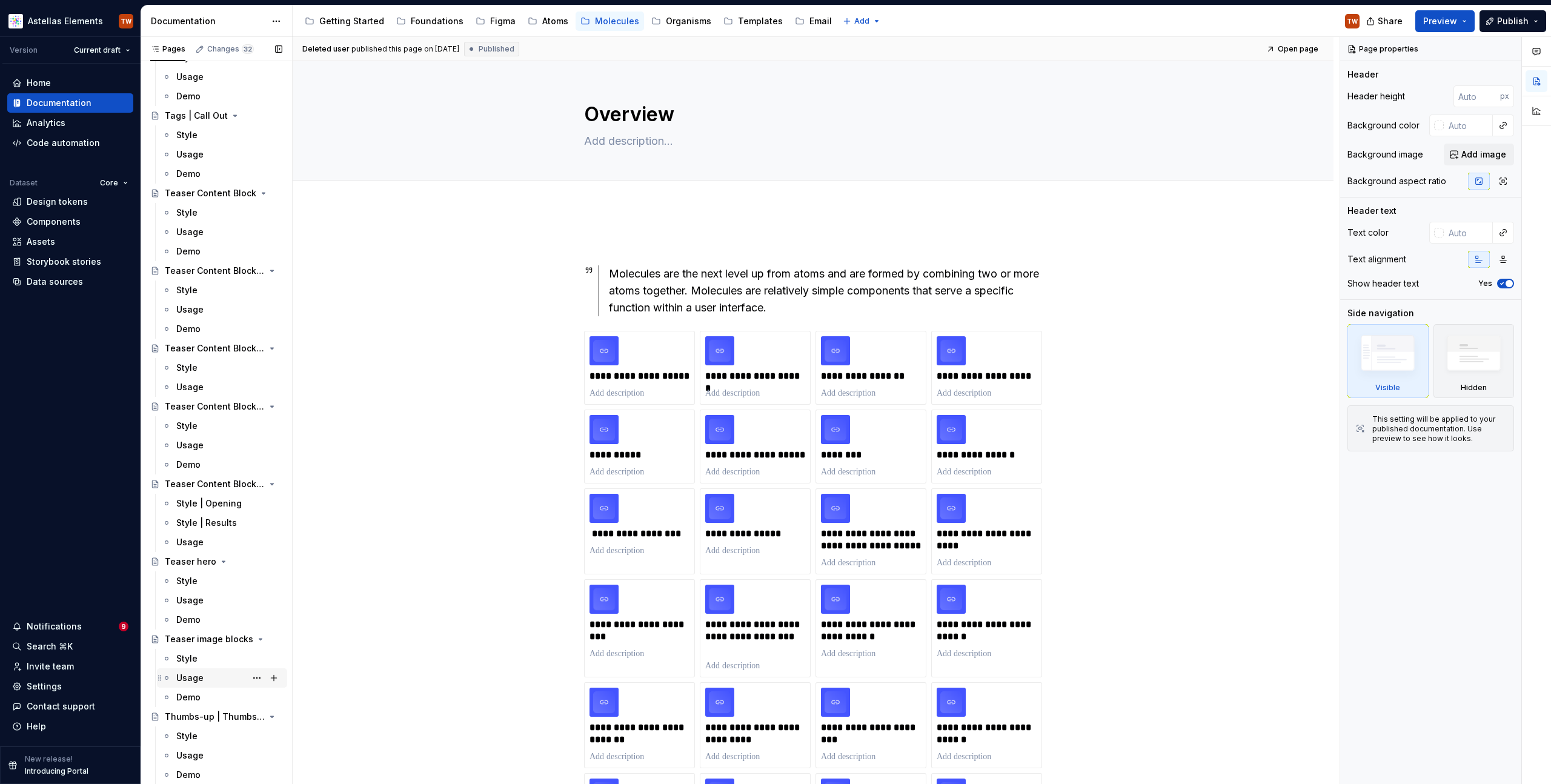
scroll to position [6477, 0]
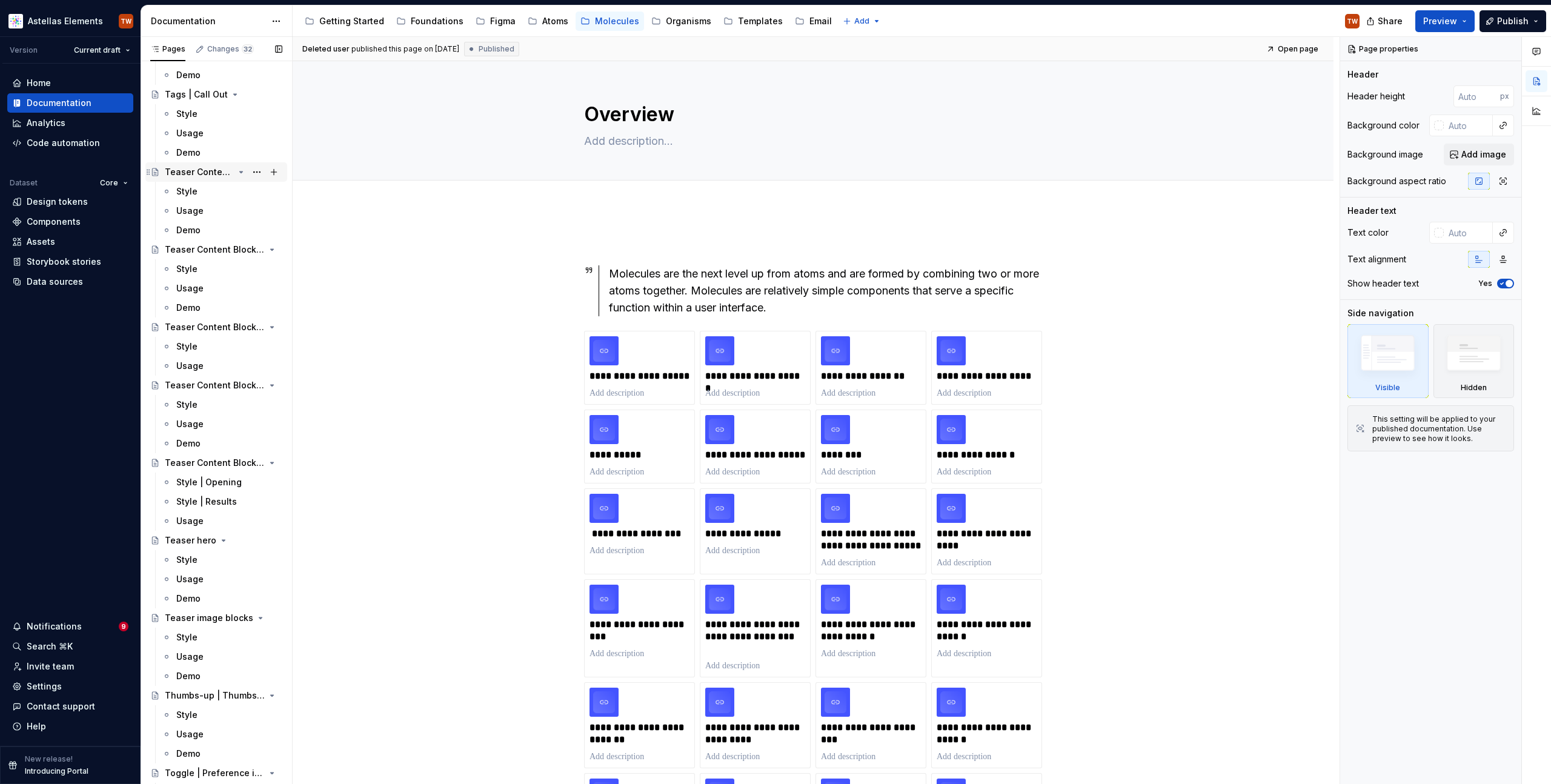
click at [197, 177] on div "Teaser Content Block" at bounding box center [199, 172] width 69 height 12
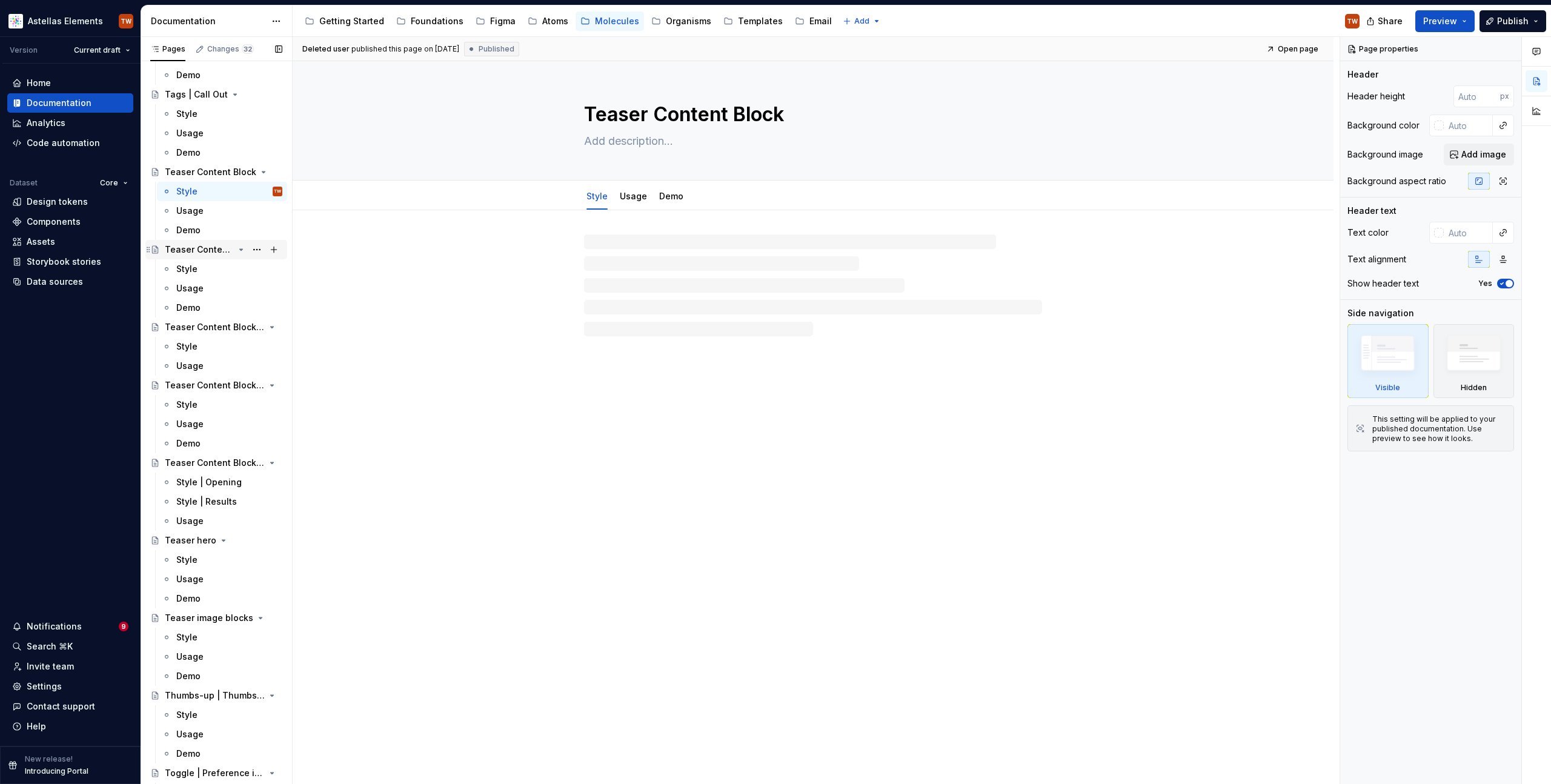
click at [192, 255] on div "Teaser Content Block | Pro" at bounding box center [224, 249] width 118 height 17
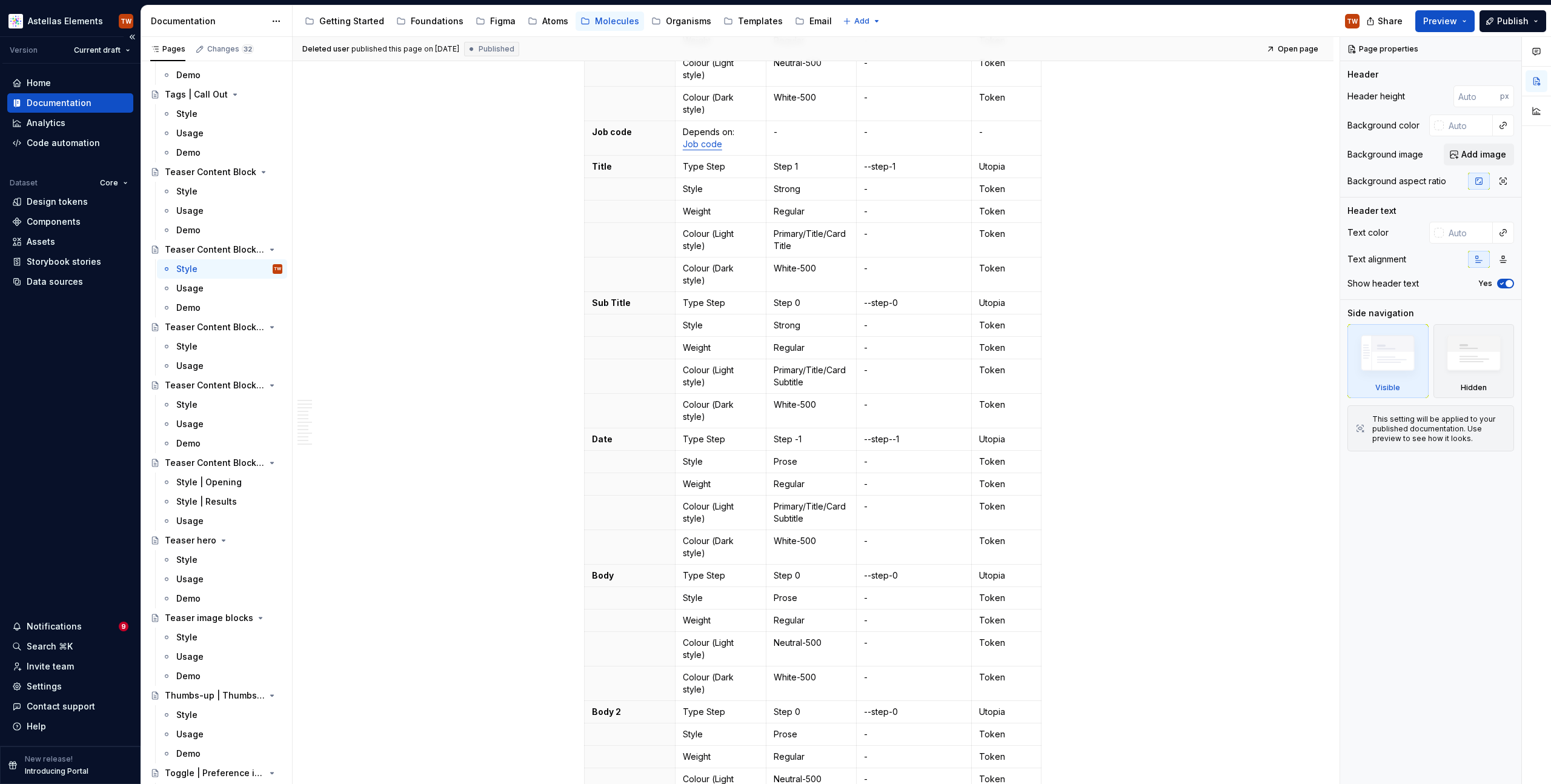
scroll to position [379, 0]
click at [794, 362] on p "Primary/Title/CardSubtitle" at bounding box center [811, 374] width 76 height 24
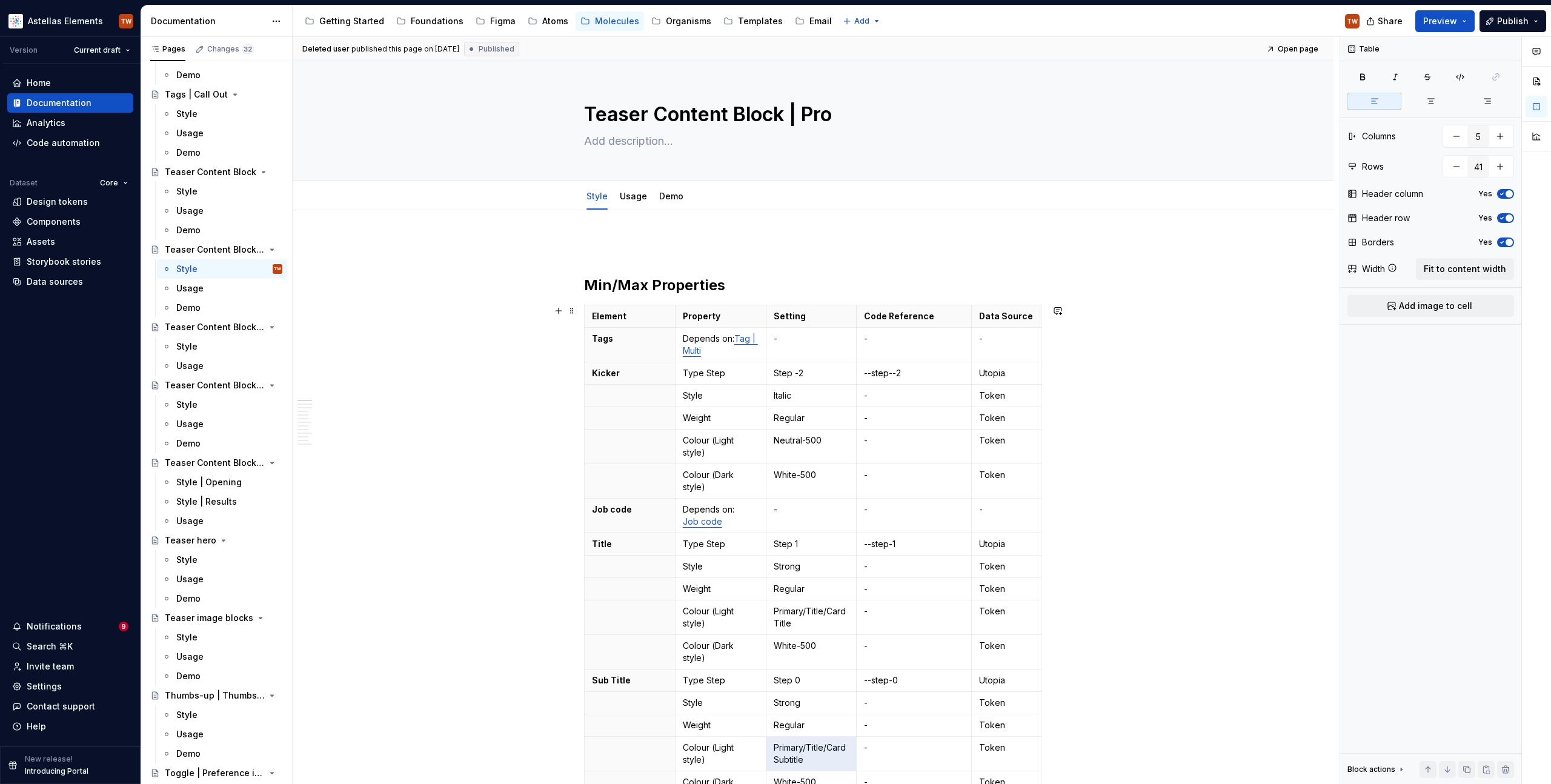
scroll to position [147, 0]
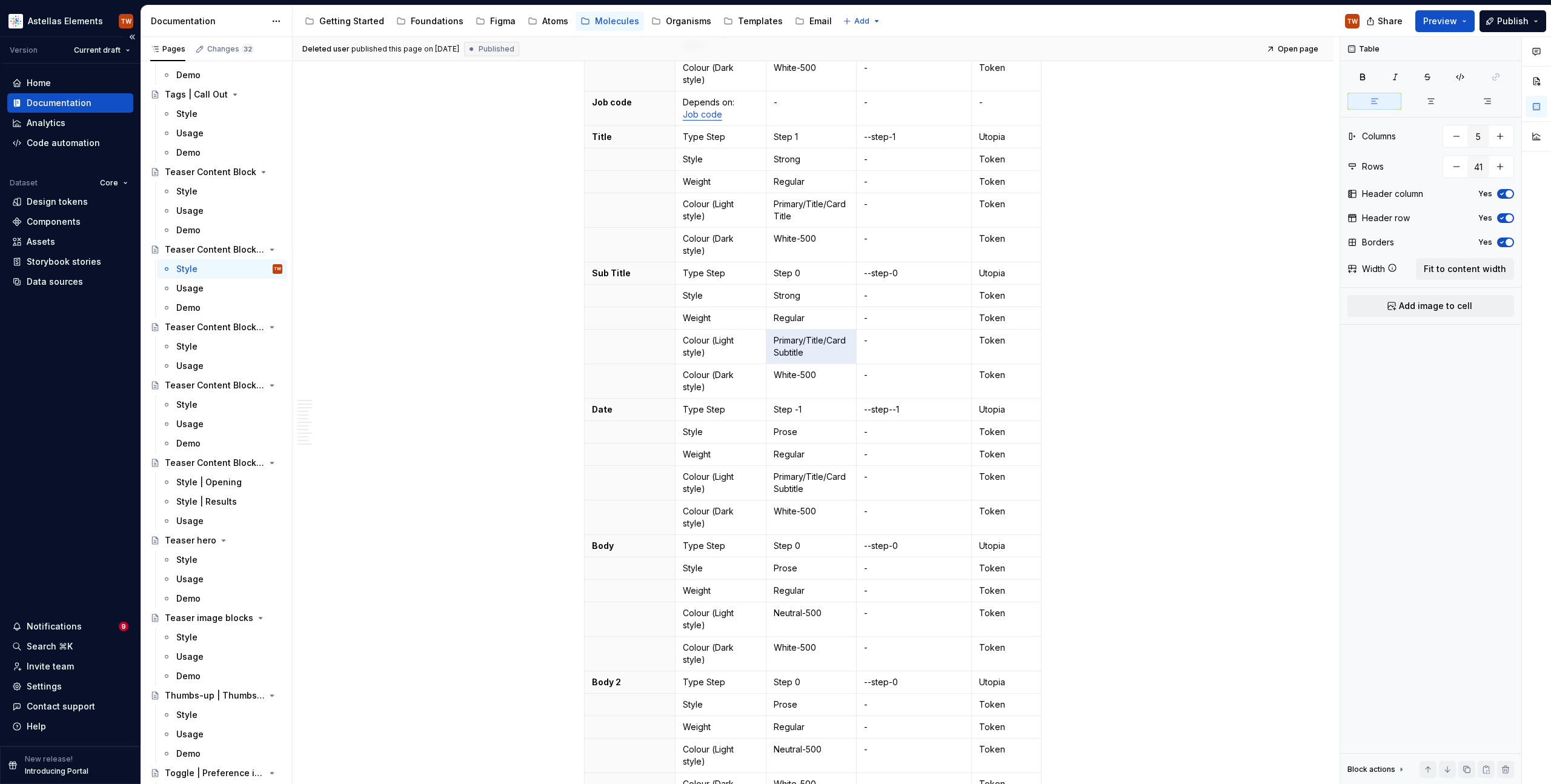
type textarea "*"
